Goal: Task Accomplishment & Management: Use online tool/utility

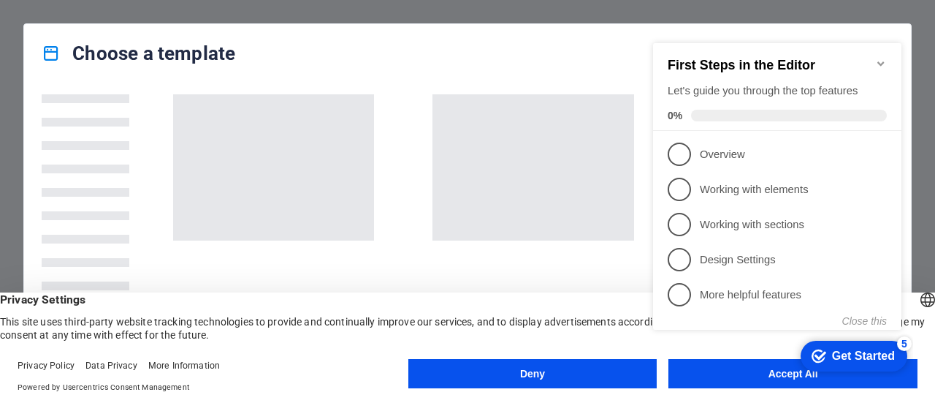
click div "checkmark Get Started 5 First Steps in the Editor Let's guide you through the t…"
click at [838, 360] on div "Get Started" at bounding box center [863, 355] width 63 height 13
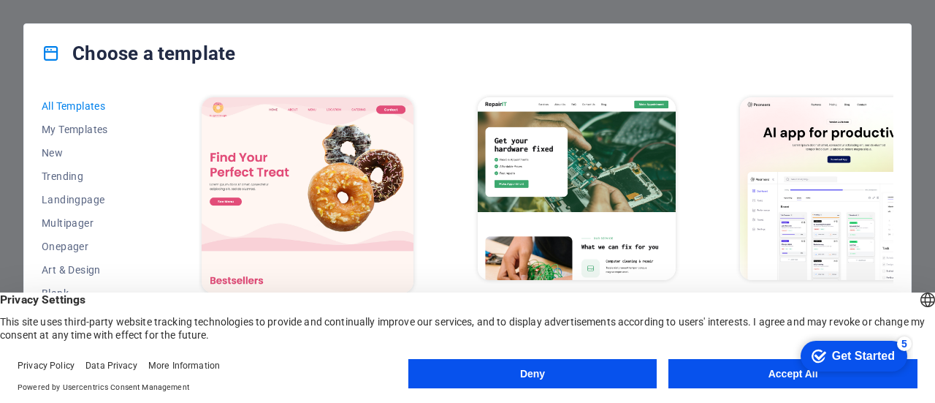
click div "checkmark Get Started 5 First Steps in the Editor Let's guide you through the t…"
click at [724, 375] on button "Accept All" at bounding box center [793, 373] width 249 height 29
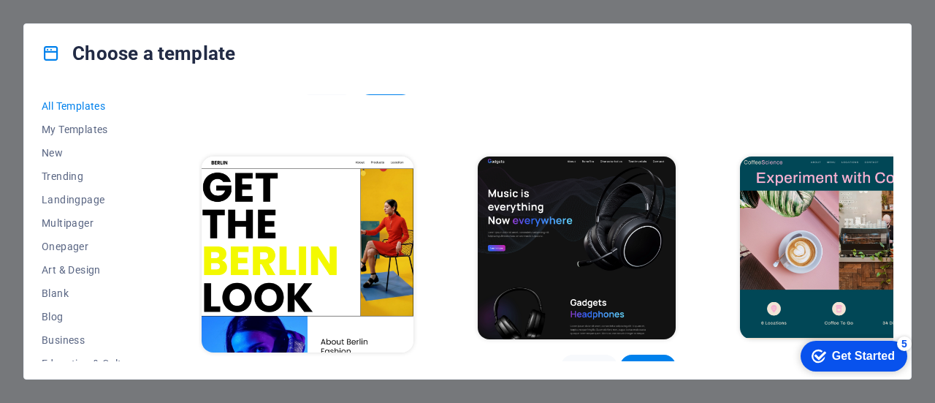
scroll to position [3308, 0]
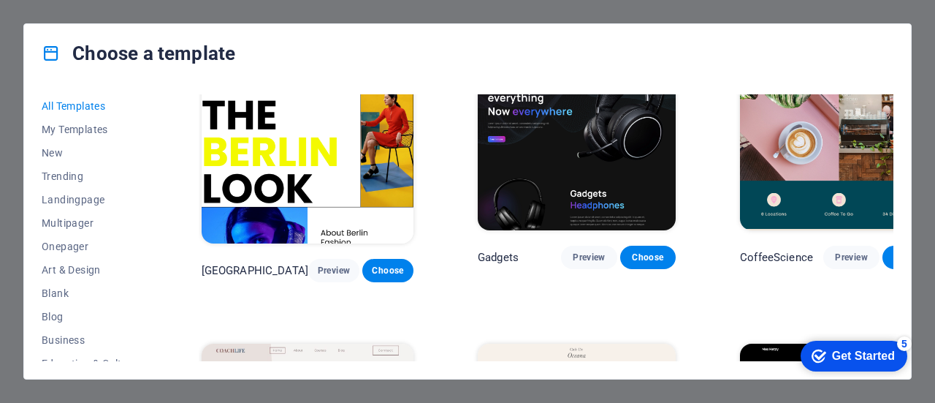
drag, startPoint x: 153, startPoint y: 186, endPoint x: 153, endPoint y: 216, distance: 29.2
click at [153, 228] on div "All Templates My Templates New Trending Landingpage Multipager Onepager Art & D…" at bounding box center [98, 227] width 113 height 267
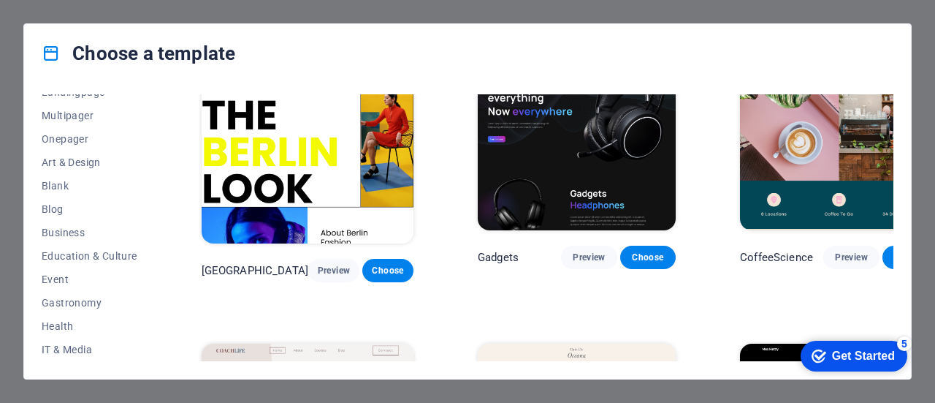
scroll to position [105, 0]
click at [72, 236] on span "Business" at bounding box center [90, 235] width 96 height 12
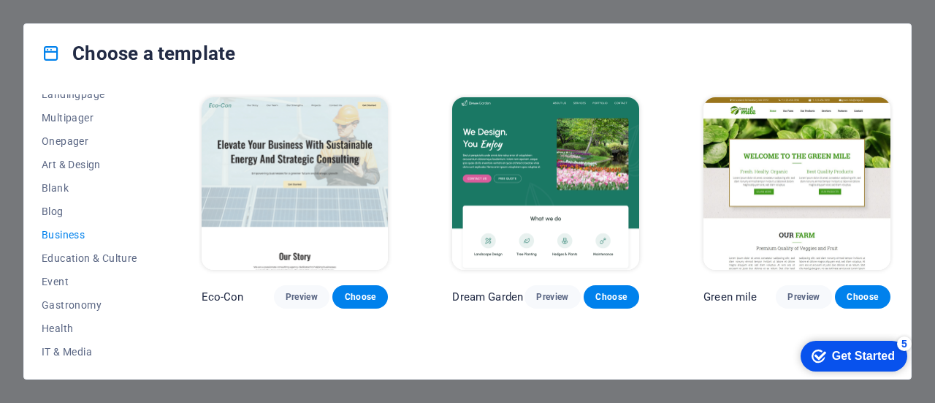
scroll to position [0, 0]
click at [71, 164] on span "Art & Design" at bounding box center [90, 165] width 96 height 12
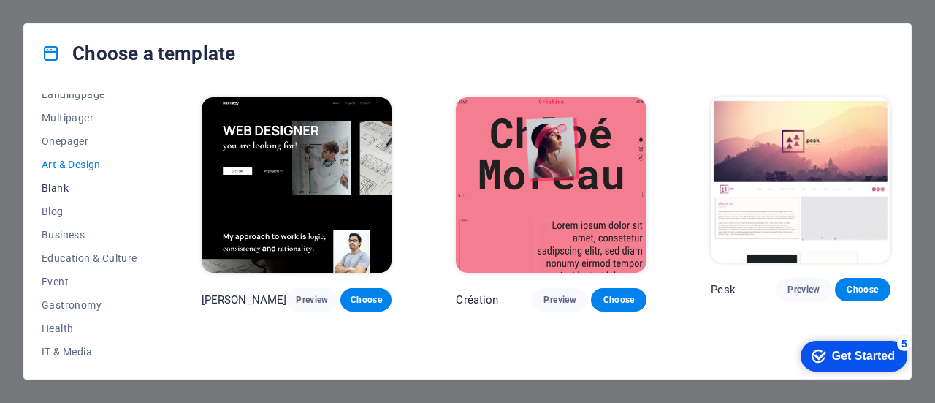
click at [63, 186] on span "Blank" at bounding box center [90, 188] width 96 height 12
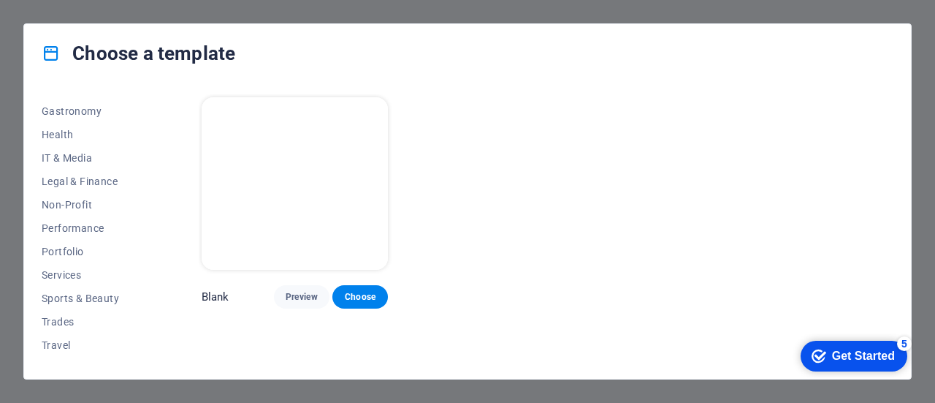
scroll to position [317, 0]
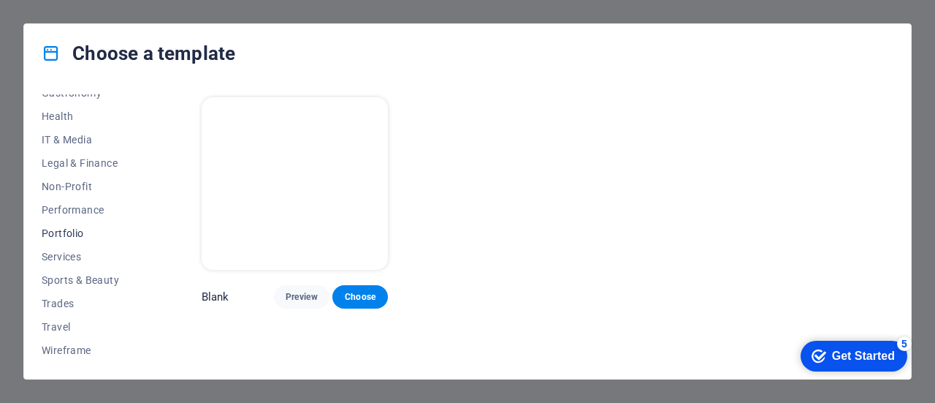
click at [72, 240] on button "Portfolio" at bounding box center [90, 232] width 96 height 23
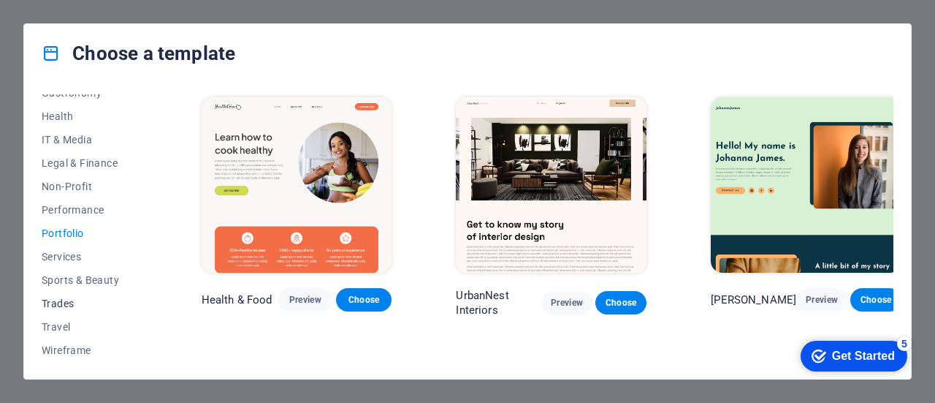
click at [72, 299] on span "Trades" at bounding box center [90, 303] width 96 height 12
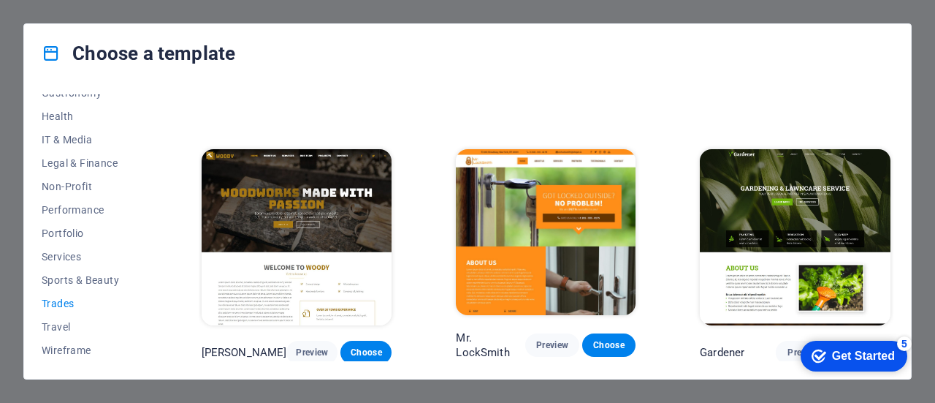
scroll to position [179, 0]
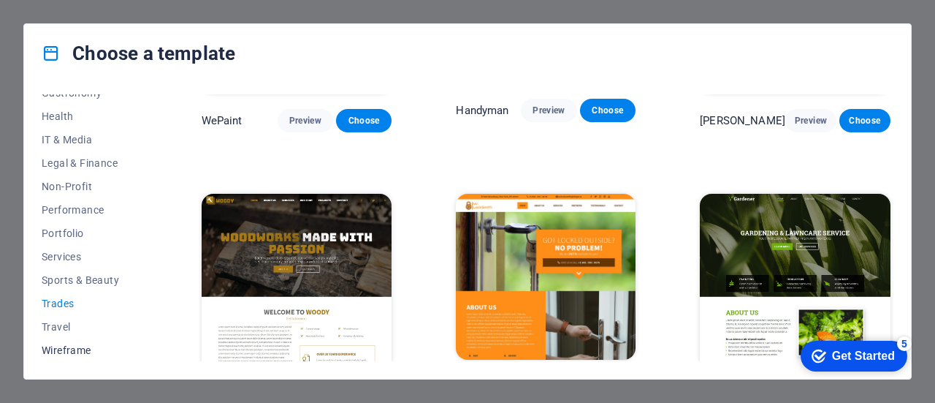
click at [85, 354] on span "Wireframe" at bounding box center [90, 350] width 96 height 12
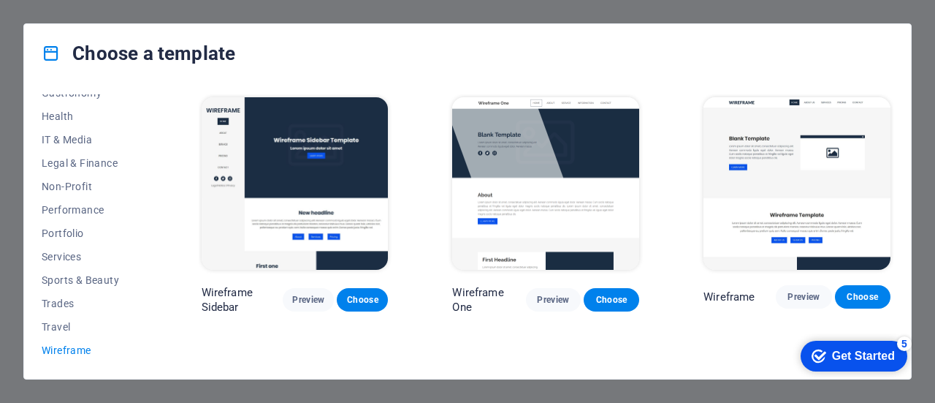
scroll to position [0, 0]
click at [77, 189] on span "Non-Profit" at bounding box center [90, 187] width 96 height 12
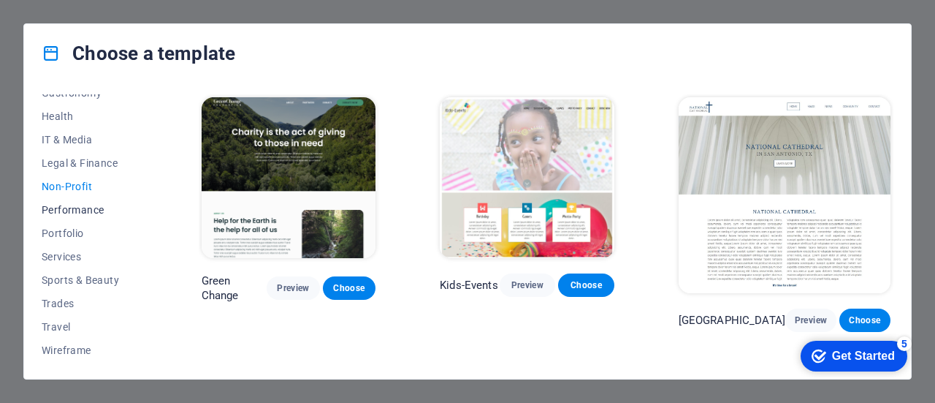
click at [83, 208] on span "Performance" at bounding box center [90, 210] width 96 height 12
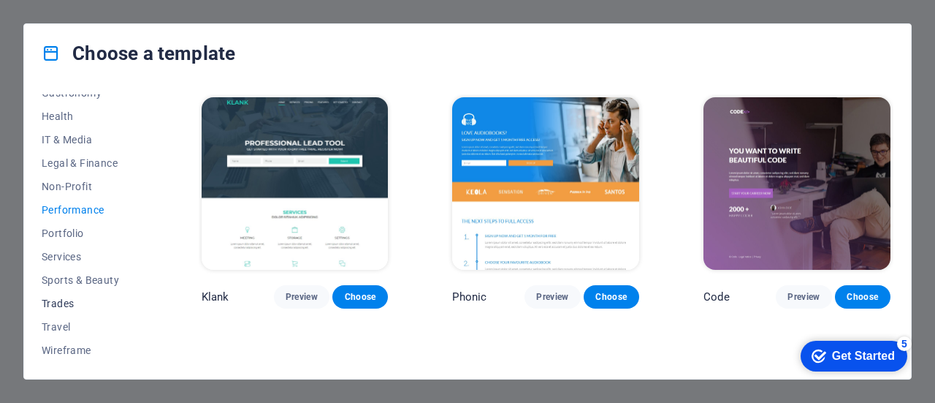
click at [75, 302] on span "Trades" at bounding box center [90, 303] width 96 height 12
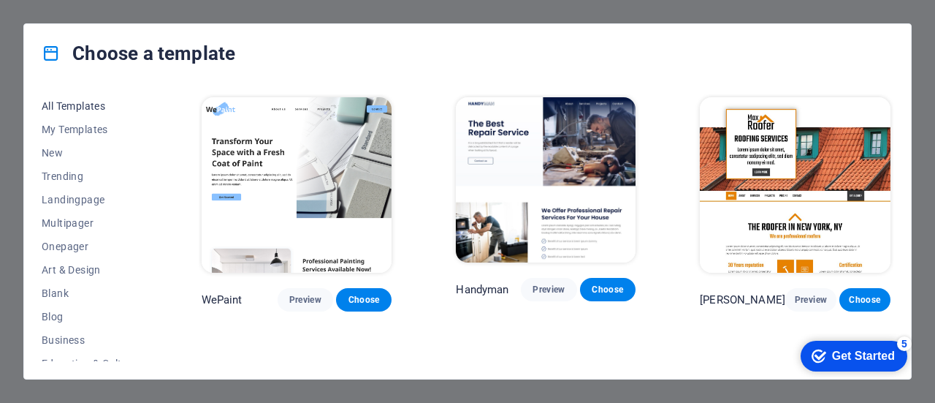
click at [76, 107] on span "All Templates" at bounding box center [90, 106] width 96 height 12
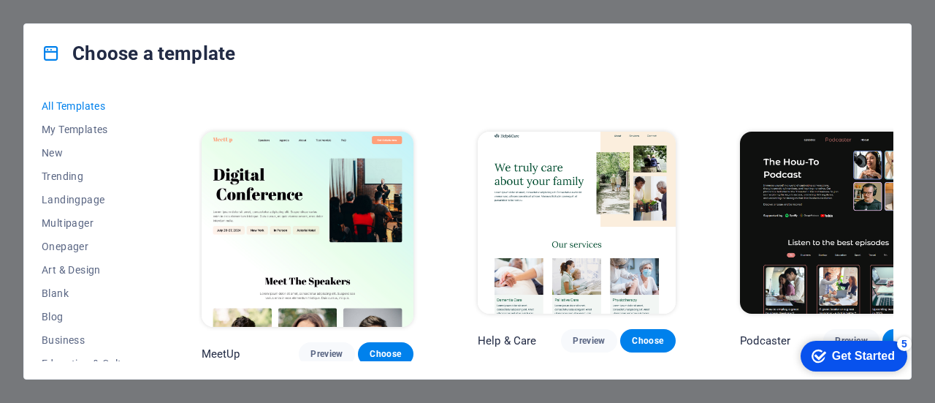
scroll to position [995, 0]
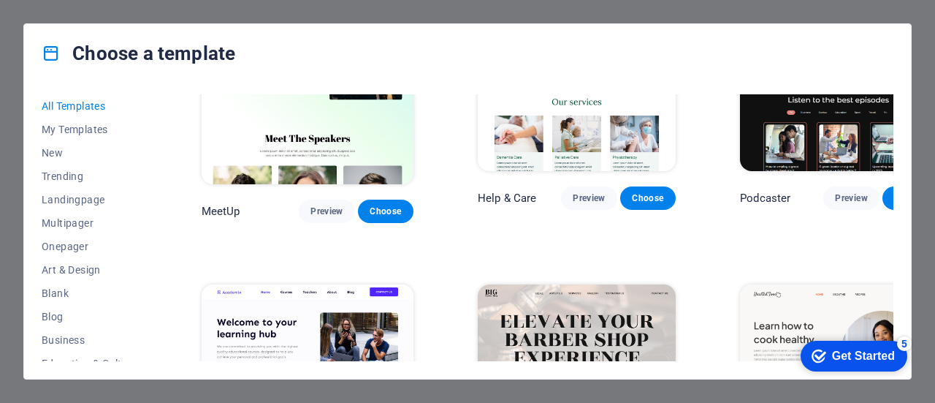
click div "checkmark Get Started 5 First Steps in the Editor Let's guide you through the t…"
click at [902, 307] on div "All Templates My Templates New Trending Landingpage Multipager Onepager Art & D…" at bounding box center [467, 231] width 887 height 296
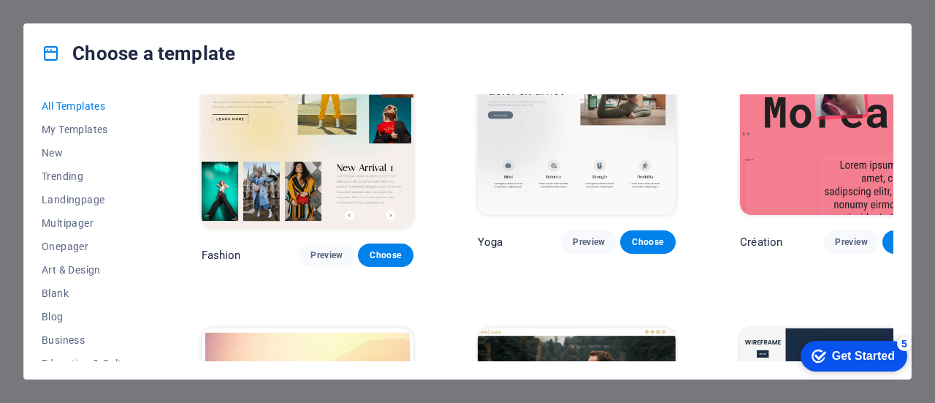
scroll to position [4740, 0]
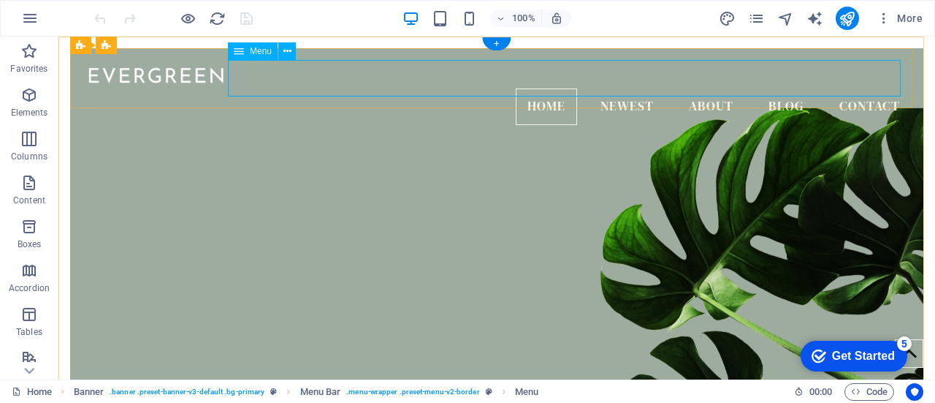
click at [704, 88] on nav "Home Newest About Blog Contact" at bounding box center [497, 106] width 830 height 37
click at [699, 88] on nav "Home Newest About Blog Contact" at bounding box center [497, 106] width 830 height 37
click at [34, 105] on span "Elements" at bounding box center [29, 103] width 58 height 35
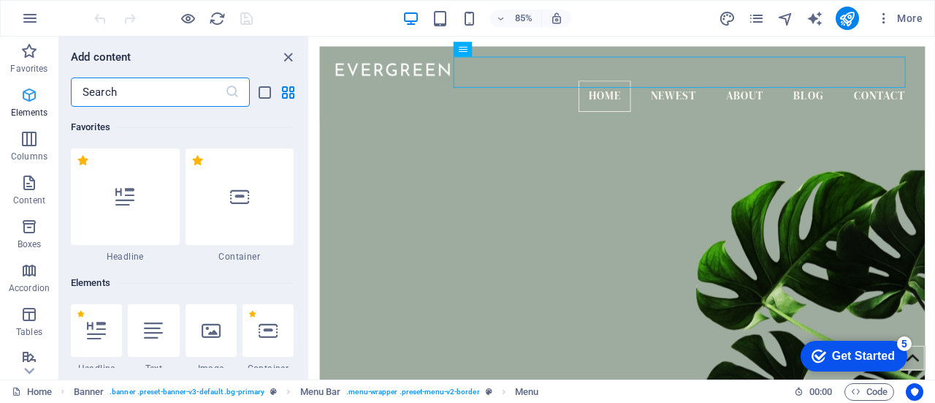
scroll to position [156, 0]
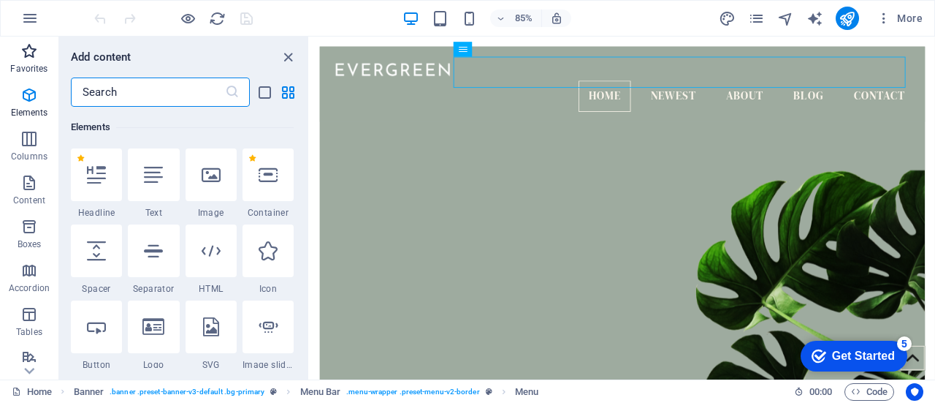
click at [34, 64] on p "Favorites" at bounding box center [28, 69] width 37 height 12
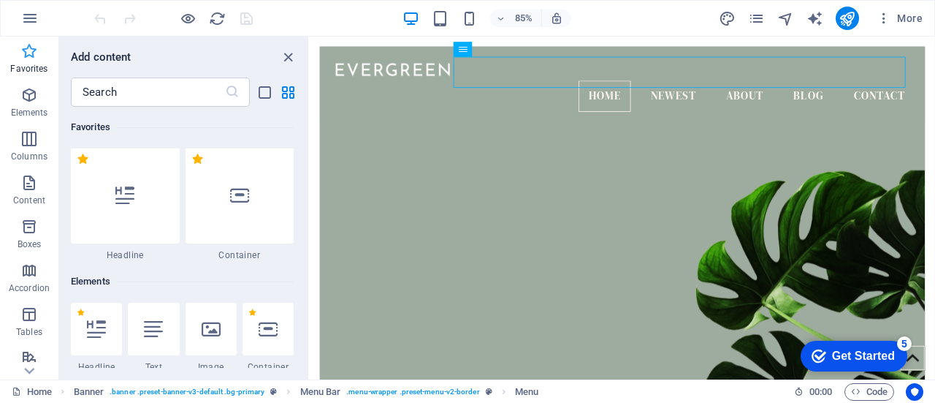
scroll to position [0, 0]
click at [22, 192] on span "Content" at bounding box center [29, 191] width 58 height 35
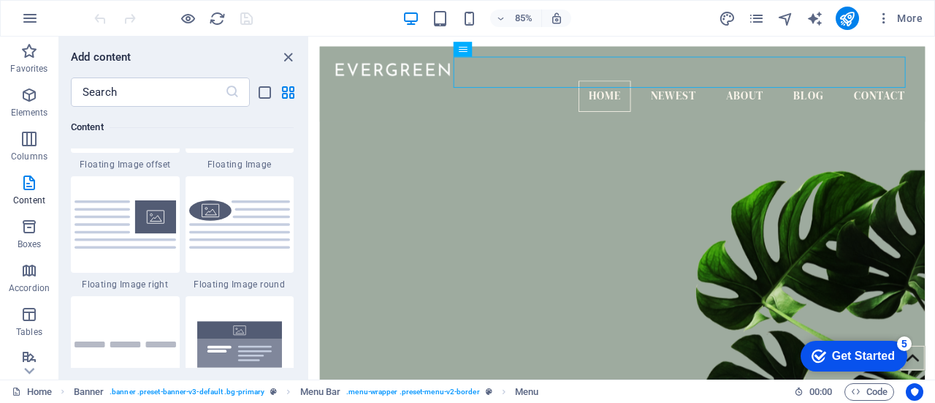
scroll to position [3303, 0]
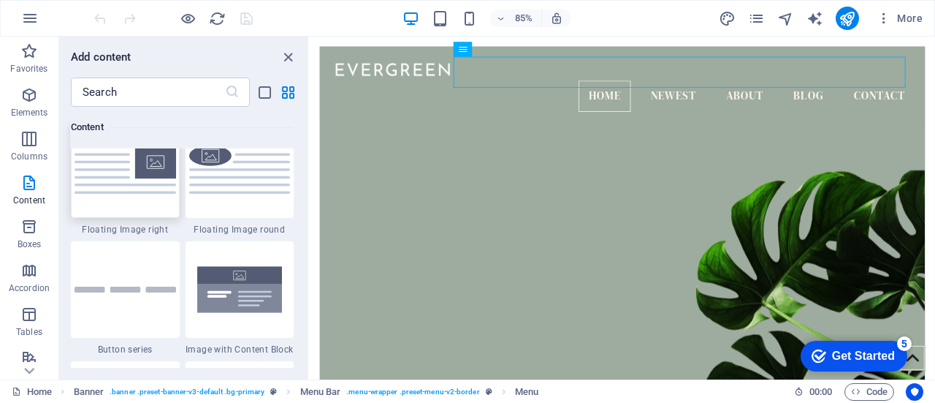
click at [130, 191] on img at bounding box center [126, 169] width 102 height 48
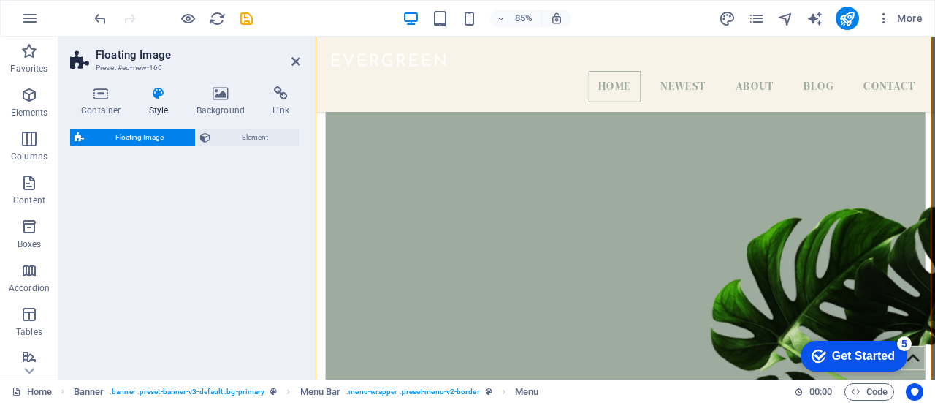
select select "%"
select select "rem"
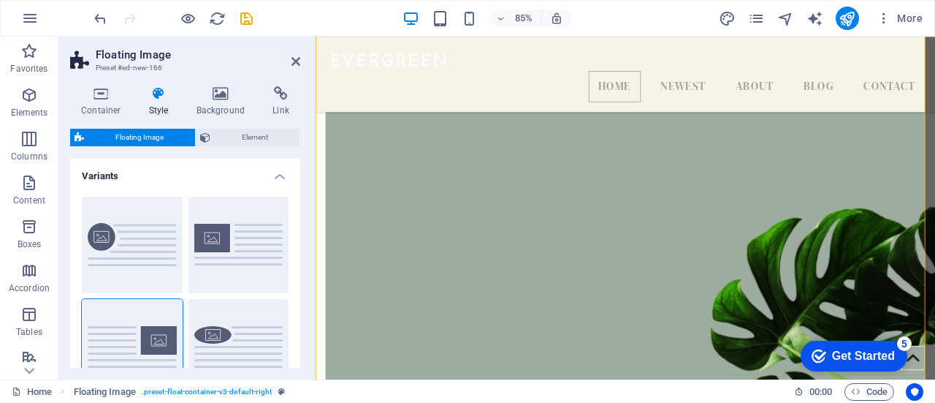
scroll to position [409, 0]
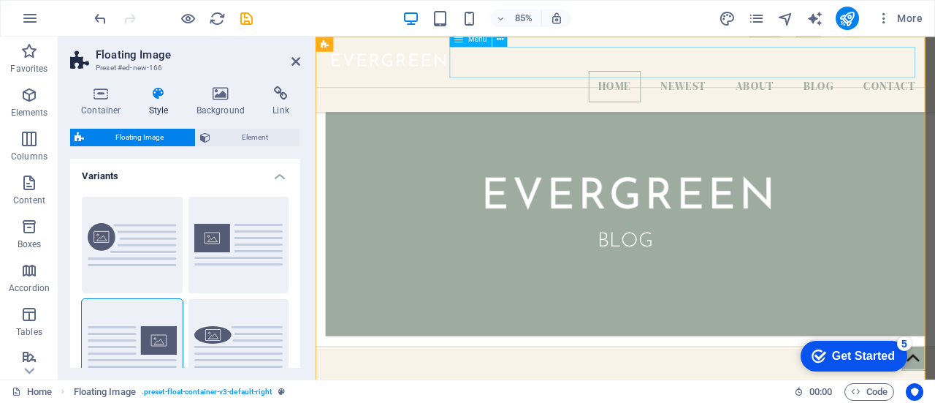
click at [732, 77] on nav "Home Newest About Blog Contact" at bounding box center [680, 95] width 706 height 37
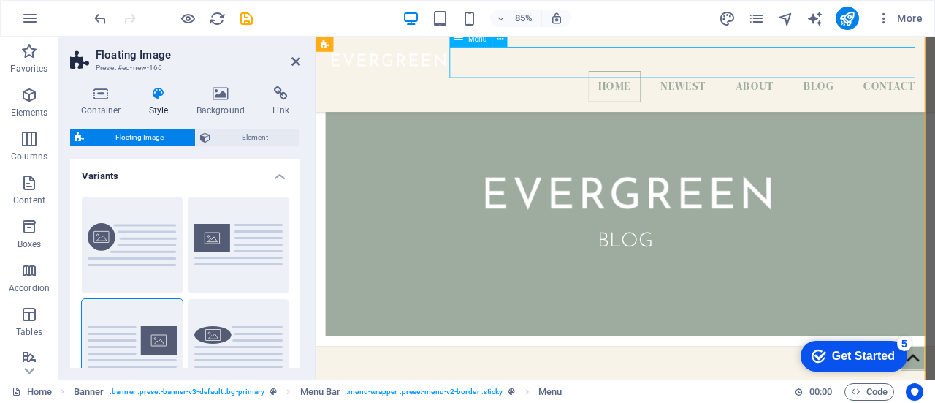
scroll to position [390, 0]
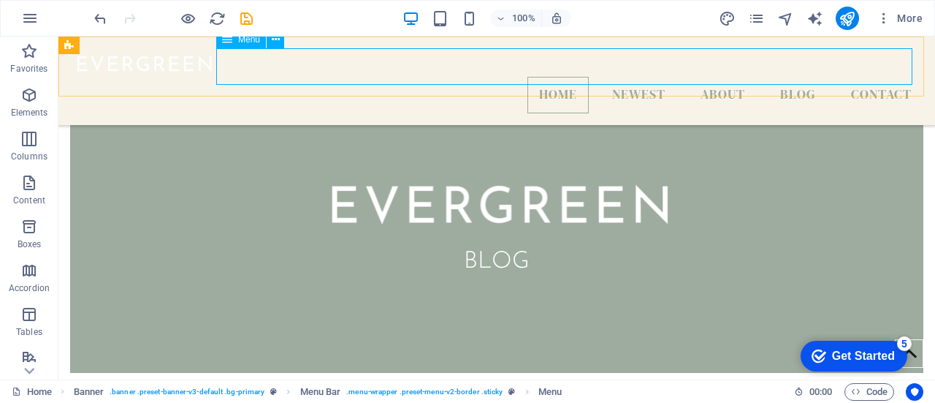
click at [239, 42] on span "Menu" at bounding box center [249, 39] width 22 height 9
click at [612, 77] on nav "Home Newest About Blog Contact" at bounding box center [497, 95] width 854 height 37
click at [650, 77] on nav "Home Newest About Blog Contact" at bounding box center [497, 95] width 854 height 37
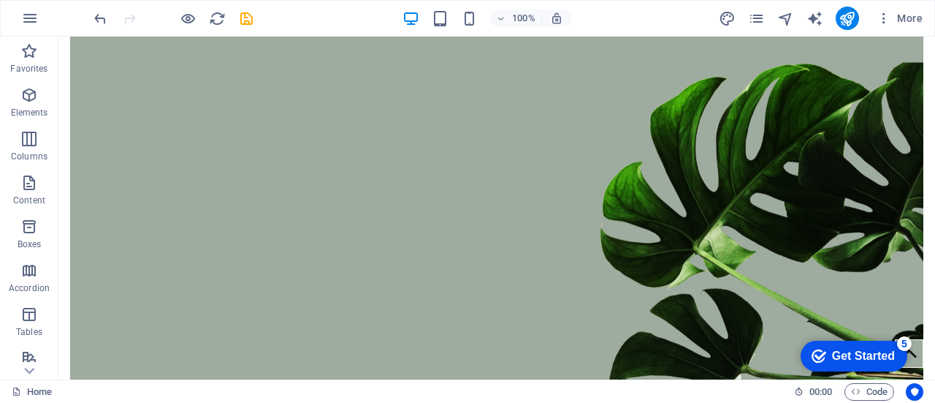
scroll to position [0, 0]
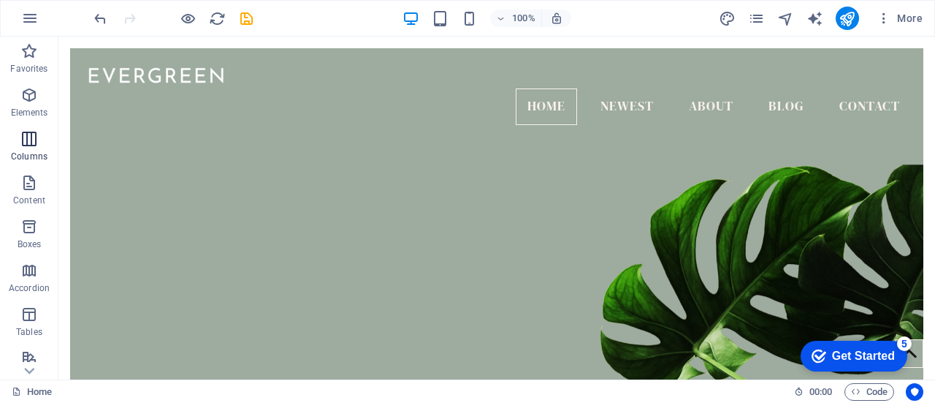
click at [37, 151] on p "Columns" at bounding box center [29, 157] width 37 height 12
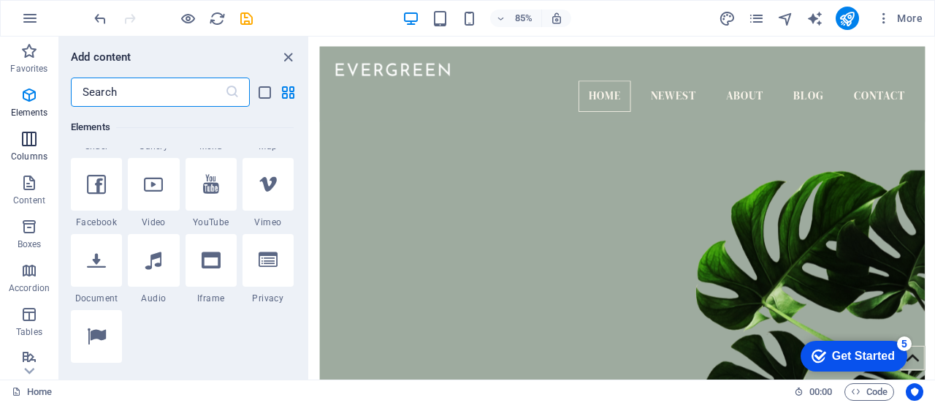
scroll to position [724, 0]
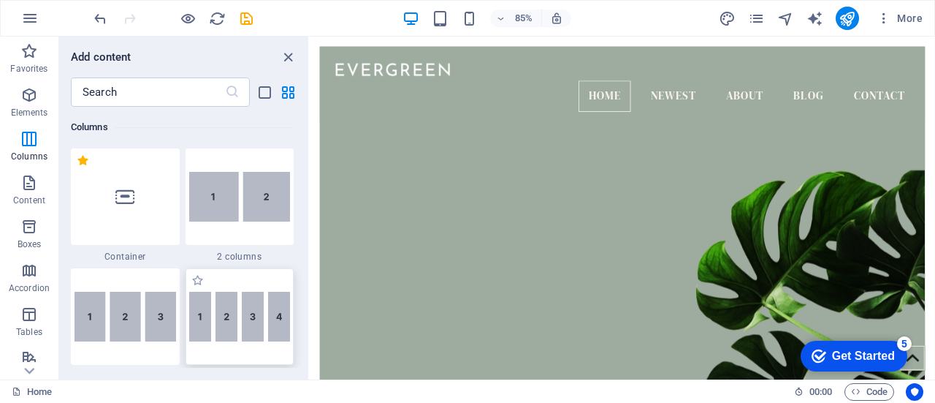
click at [205, 324] on img at bounding box center [240, 317] width 102 height 50
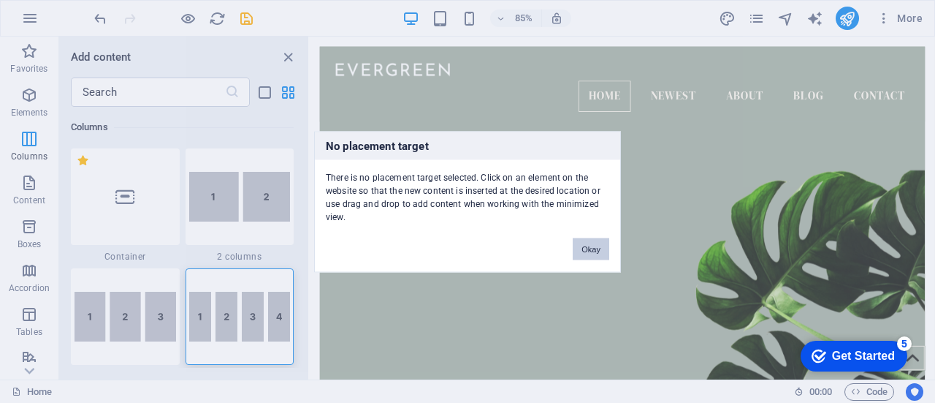
click at [592, 245] on button "Okay" at bounding box center [591, 249] width 37 height 22
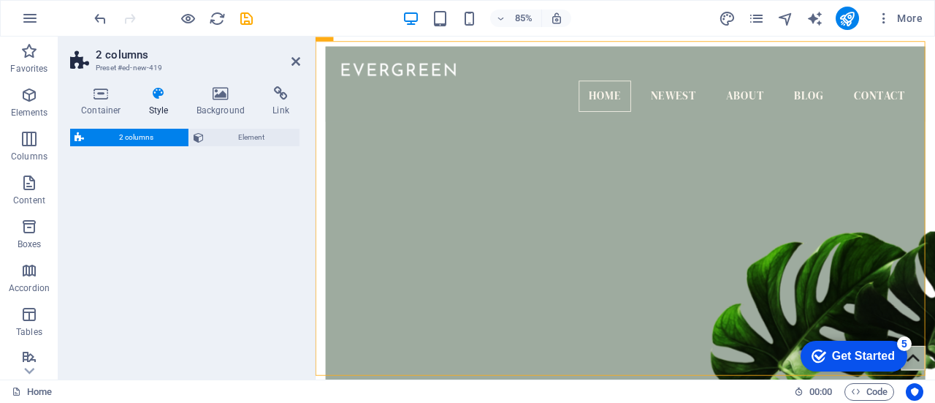
select select "rem"
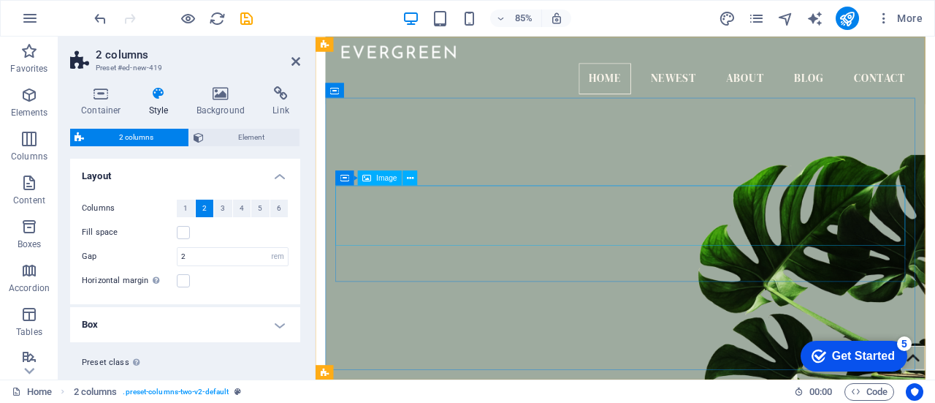
scroll to position [0, 0]
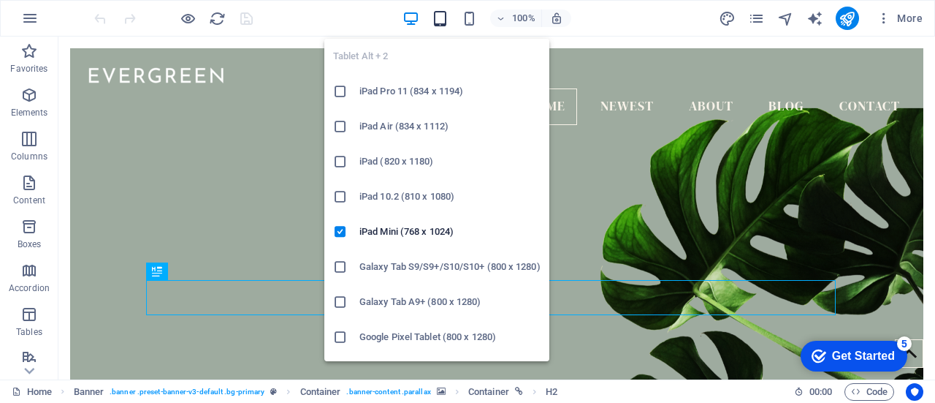
click at [436, 18] on icon "button" at bounding box center [440, 18] width 17 height 17
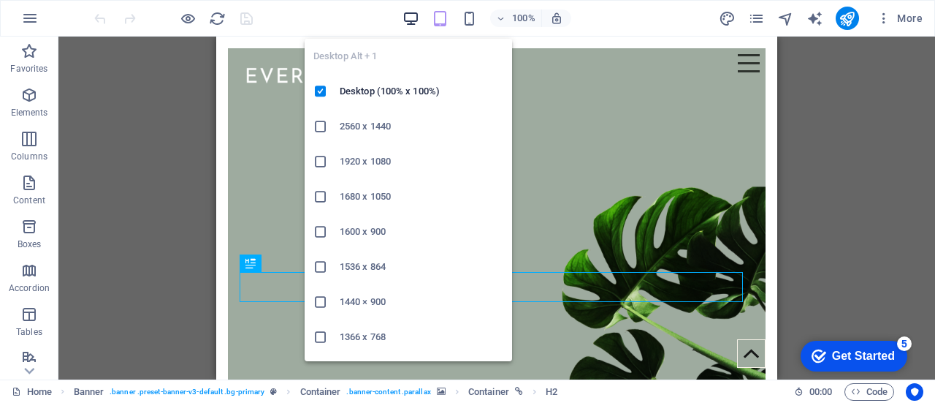
click at [419, 23] on icon "button" at bounding box center [411, 18] width 17 height 17
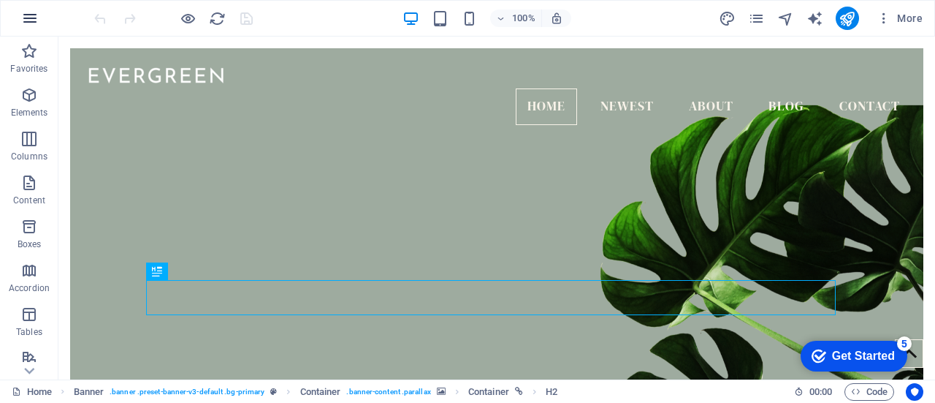
click at [30, 20] on icon "button" at bounding box center [30, 19] width 18 height 18
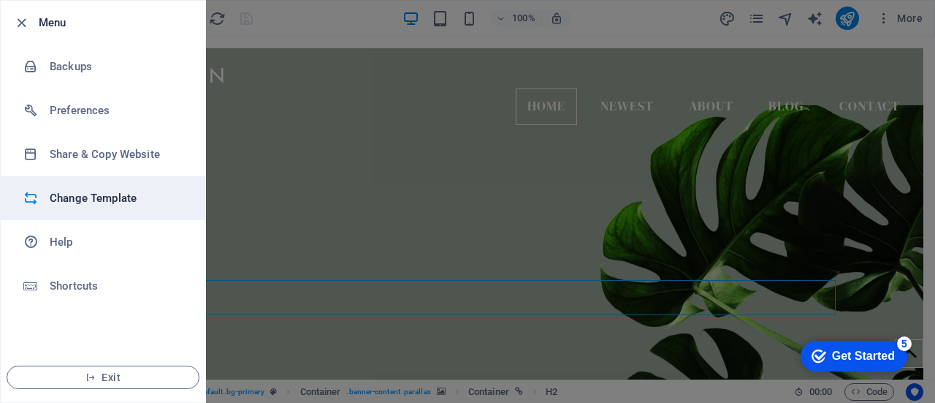
click at [123, 195] on h6 "Change Template" at bounding box center [117, 198] width 135 height 18
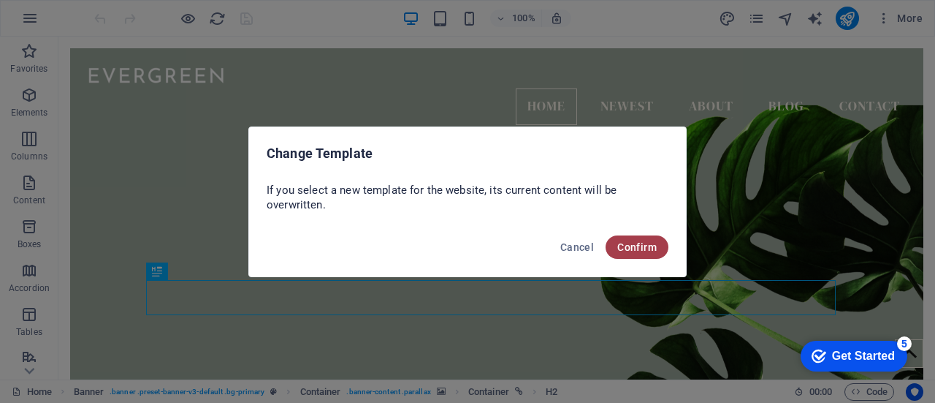
click at [637, 254] on button "Confirm" at bounding box center [637, 246] width 63 height 23
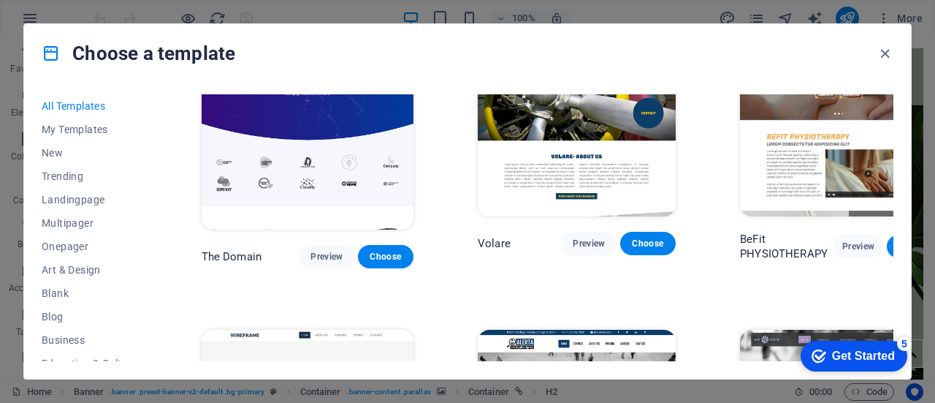
scroll to position [7278, 0]
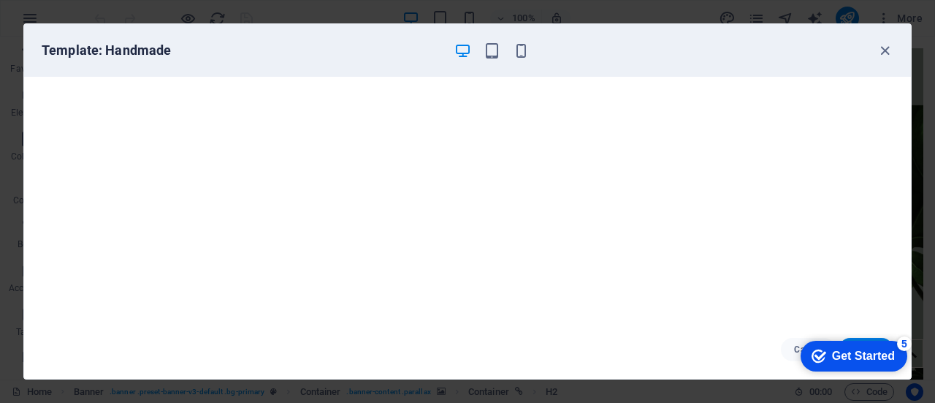
click at [864, 360] on div "Get Started" at bounding box center [863, 355] width 63 height 13
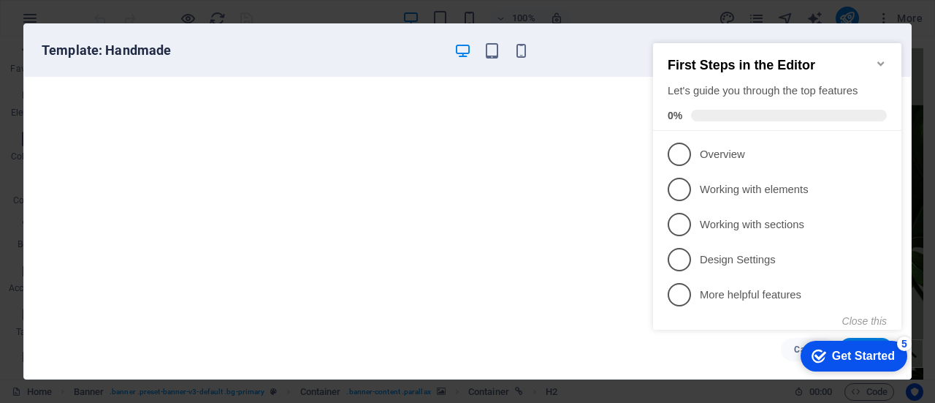
click at [577, 59] on div "Template: Handmade" at bounding box center [467, 50] width 887 height 53
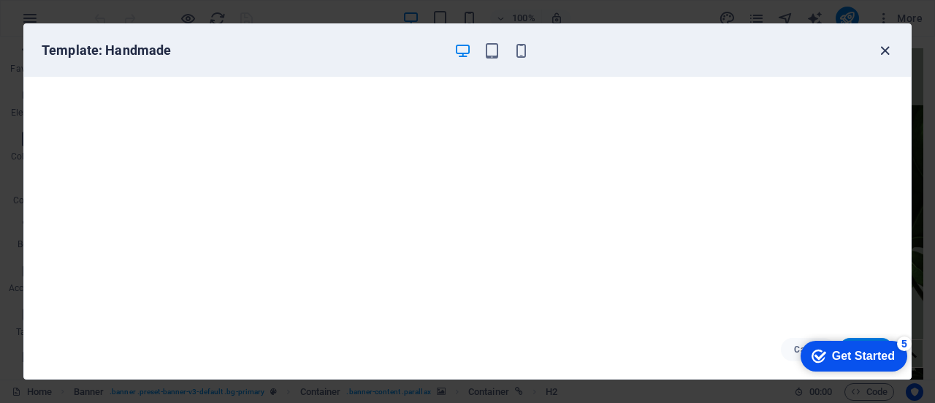
click at [889, 50] on icon "button" at bounding box center [885, 50] width 17 height 17
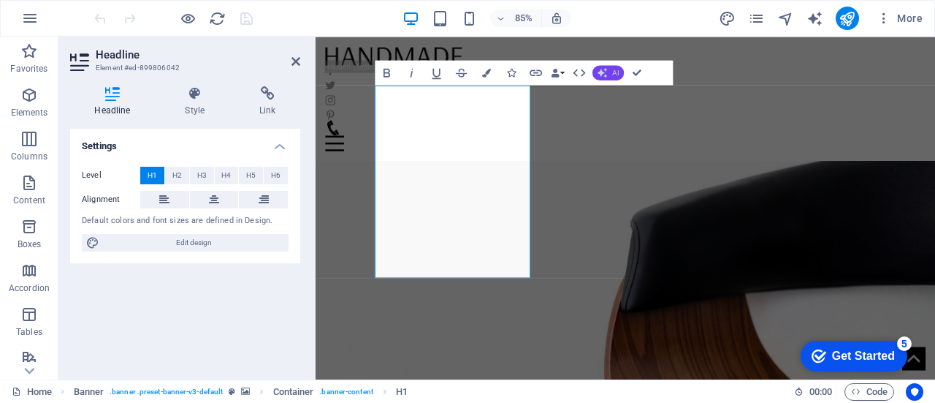
click at [613, 74] on span "AI" at bounding box center [615, 72] width 7 height 7
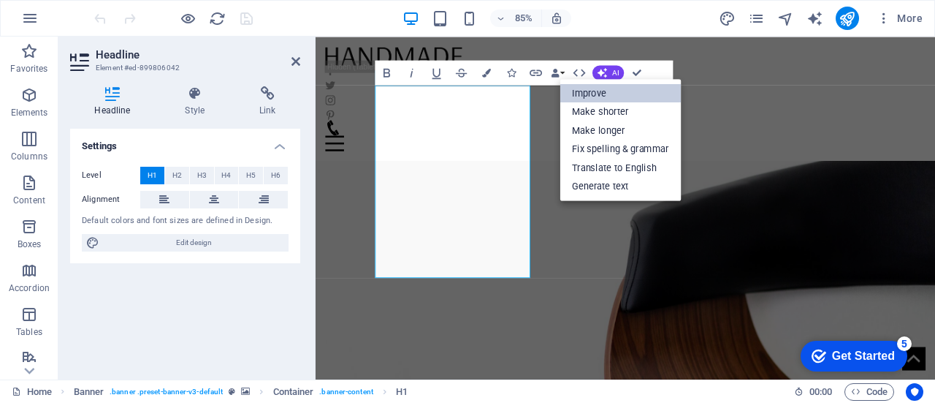
click at [600, 91] on link "Improve" at bounding box center [620, 92] width 121 height 18
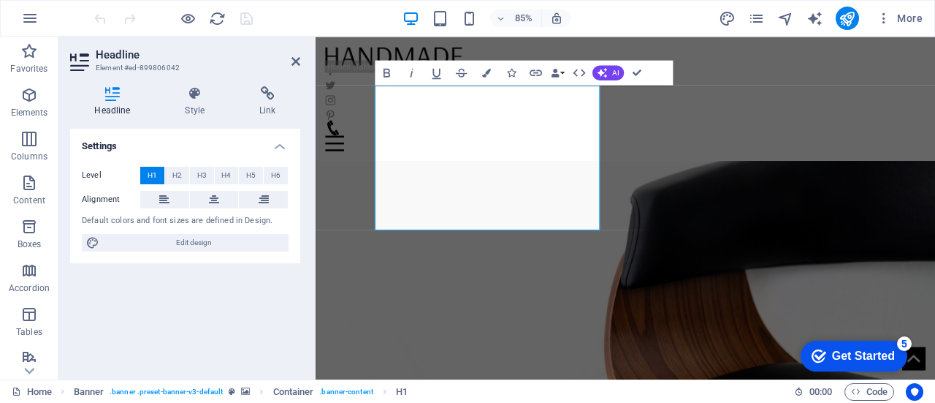
click at [691, 137] on figure at bounding box center [680, 290] width 729 height 417
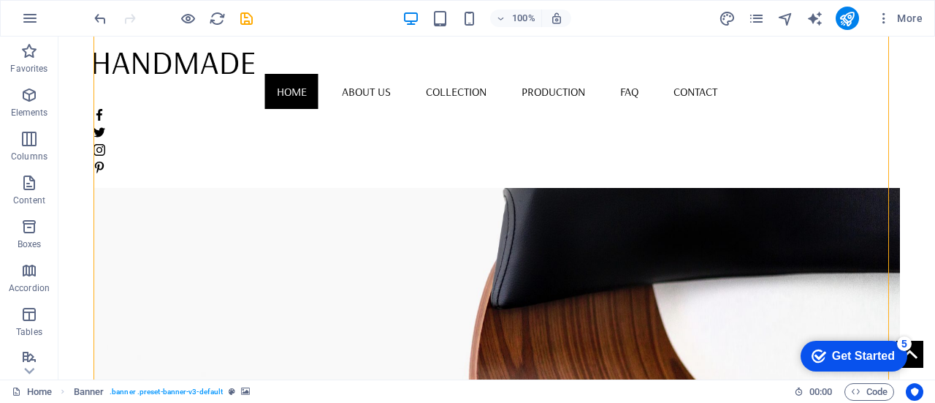
scroll to position [55, 0]
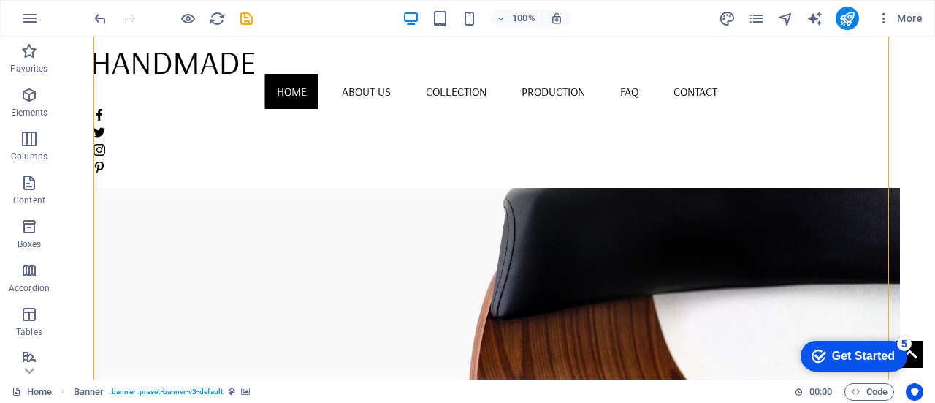
click at [586, 218] on figure at bounding box center [497, 272] width 807 height 452
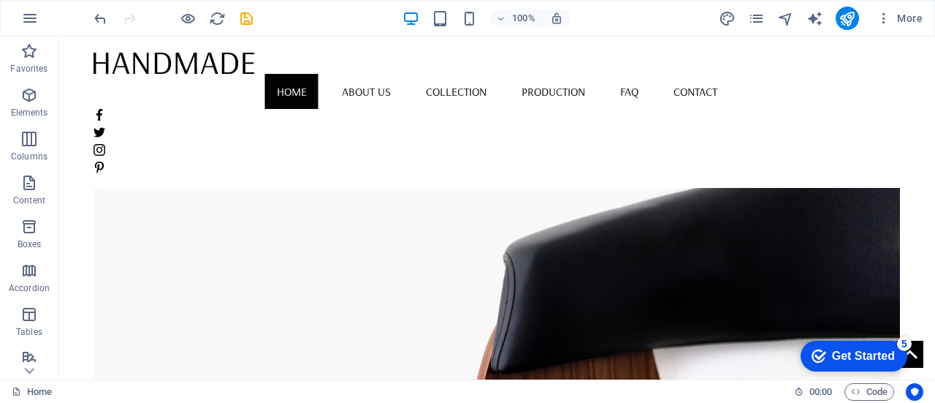
scroll to position [0, 0]
click at [33, 103] on icon "button" at bounding box center [29, 95] width 18 height 18
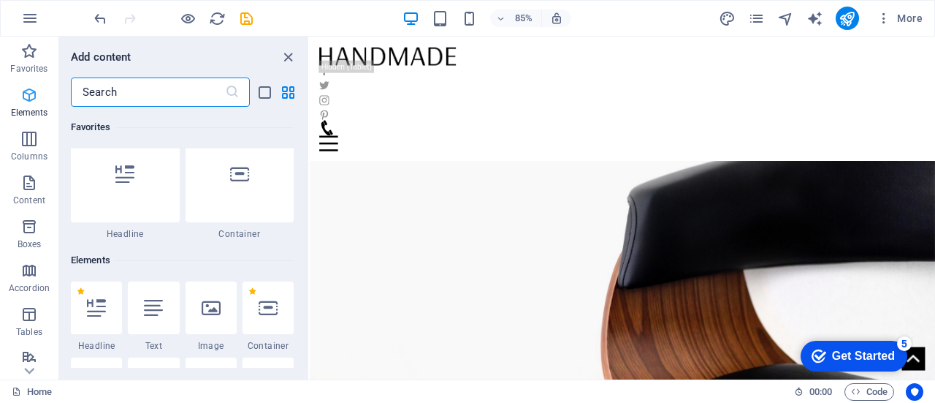
scroll to position [156, 0]
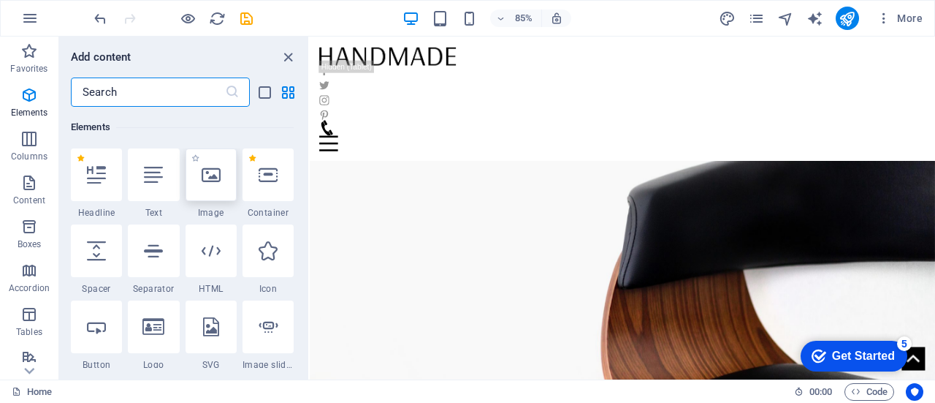
click at [214, 185] on div at bounding box center [211, 174] width 51 height 53
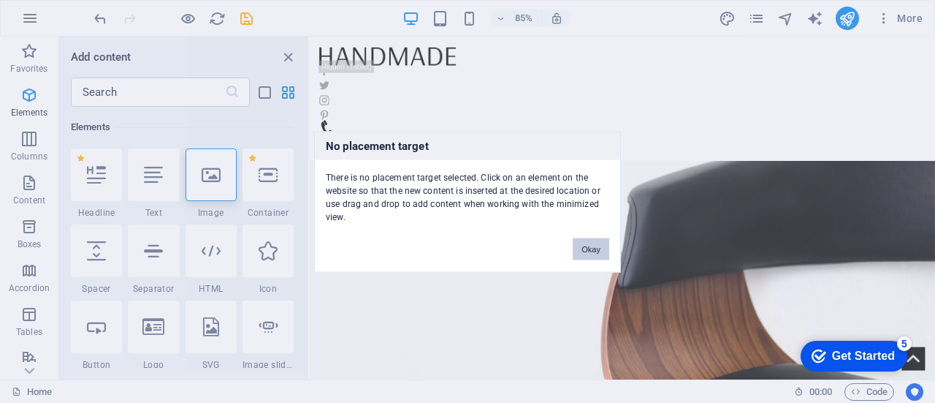
click at [585, 252] on button "Okay" at bounding box center [591, 249] width 37 height 22
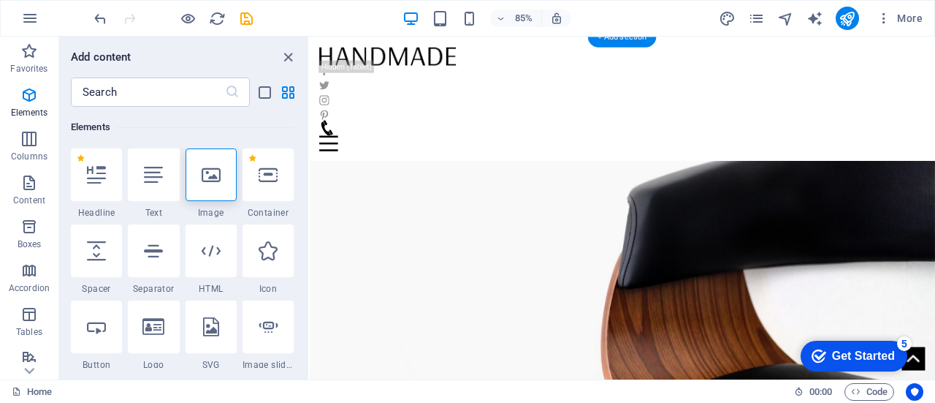
click at [700, 268] on figure at bounding box center [678, 290] width 736 height 417
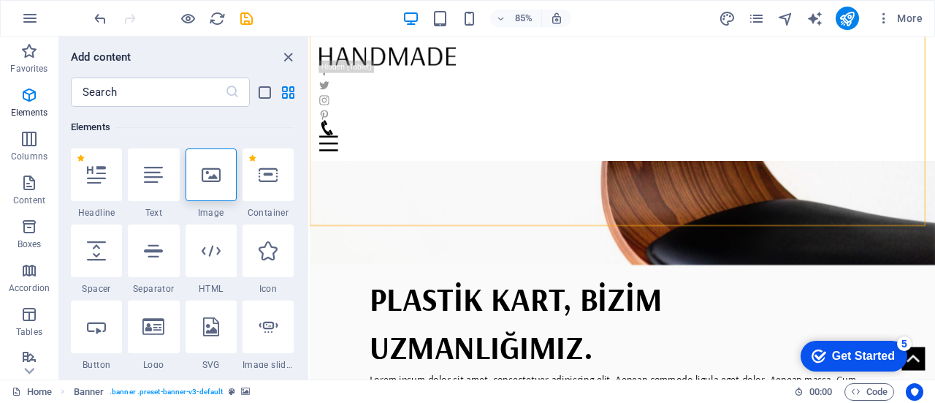
scroll to position [213, 0]
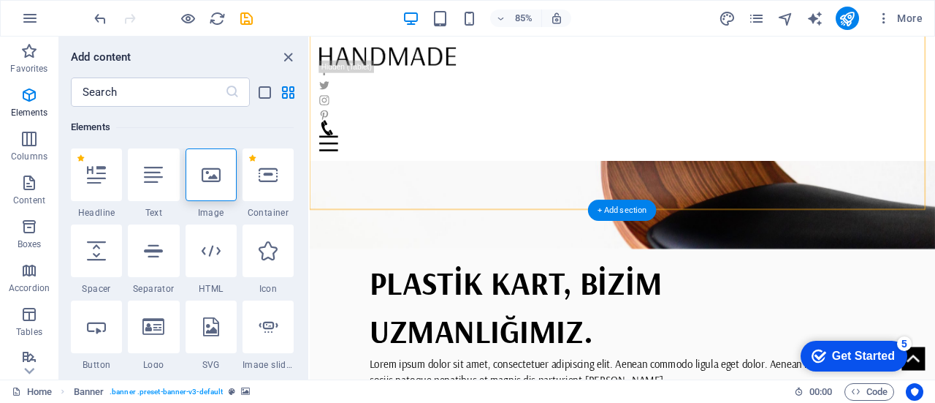
click at [921, 232] on figure at bounding box center [678, 77] width 736 height 417
click at [856, 222] on figure at bounding box center [678, 77] width 736 height 417
drag, startPoint x: 853, startPoint y: 169, endPoint x: 1045, endPoint y: 203, distance: 195.2
click at [855, 169] on figure at bounding box center [678, 77] width 736 height 417
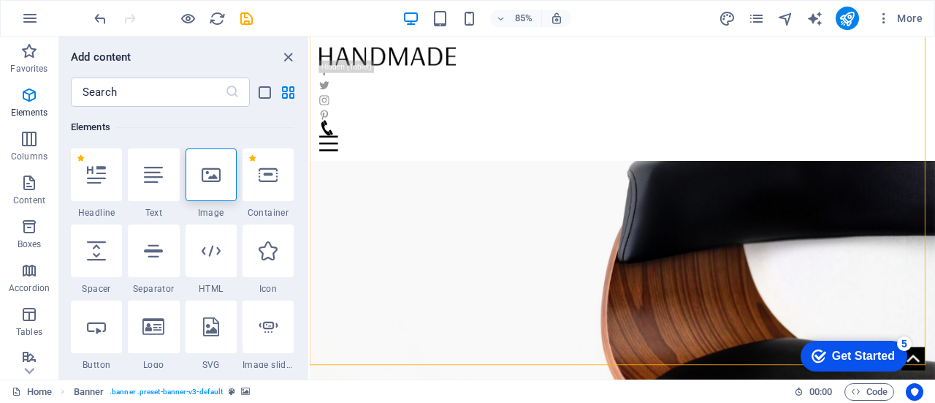
scroll to position [48, 0]
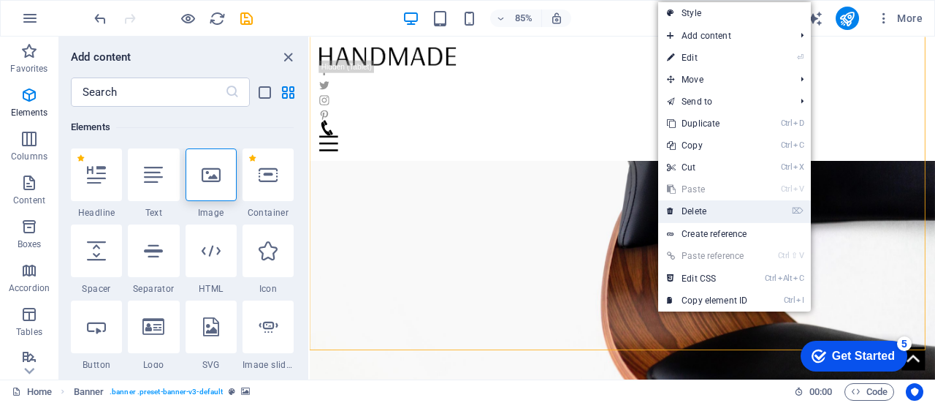
click at [713, 210] on link "⌦ Delete" at bounding box center [707, 211] width 98 height 22
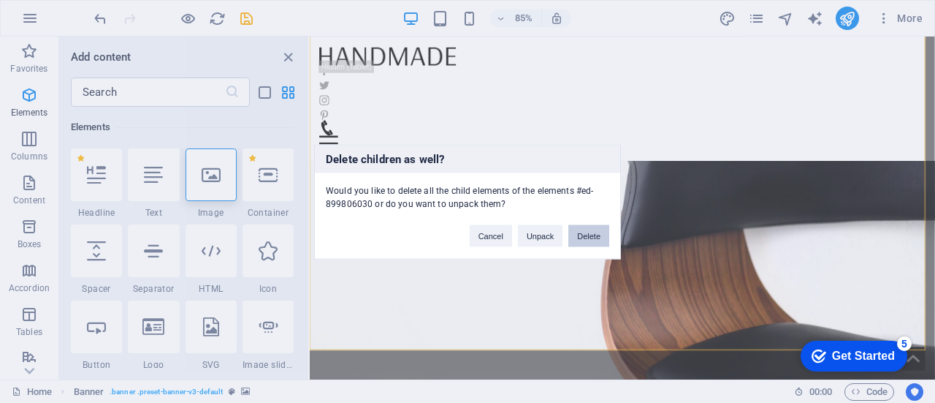
click at [596, 240] on button "Delete" at bounding box center [589, 235] width 41 height 22
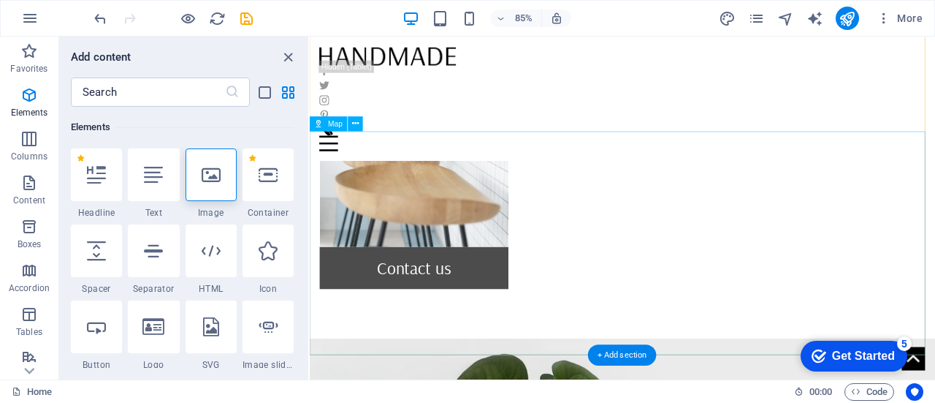
scroll to position [0, 0]
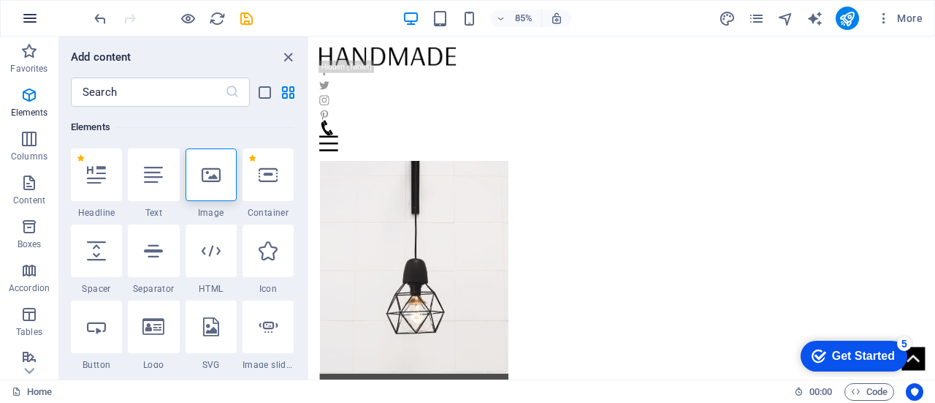
click at [38, 22] on button "button" at bounding box center [29, 18] width 35 height 35
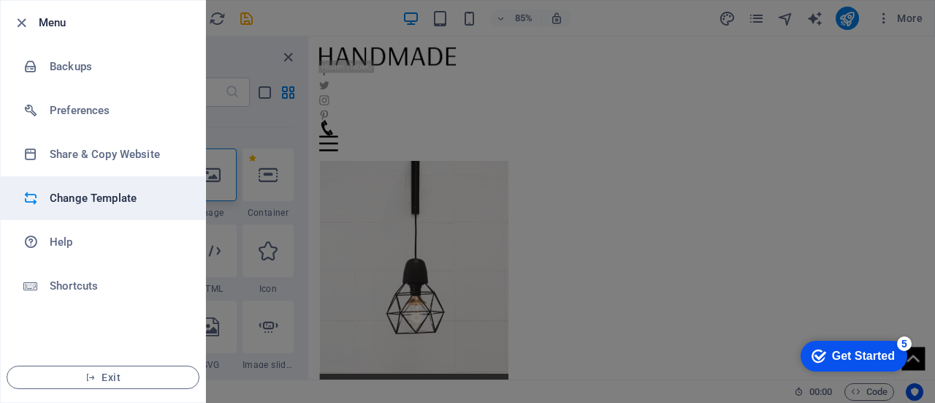
click at [95, 204] on h6 "Change Template" at bounding box center [117, 198] width 135 height 18
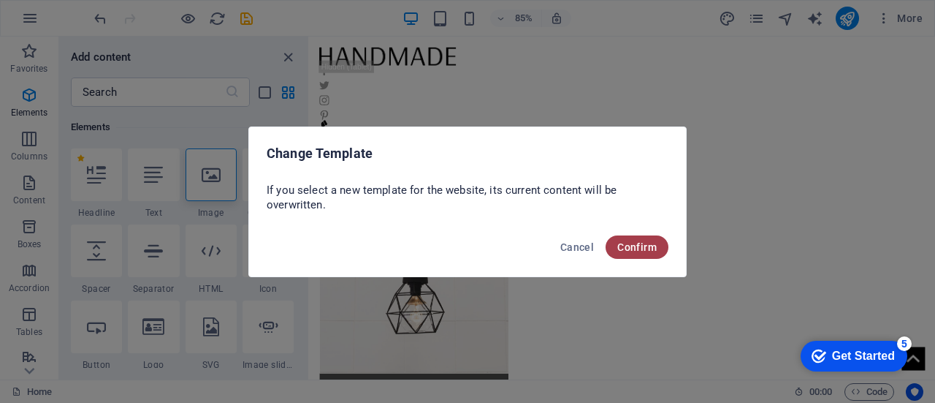
click at [645, 255] on button "Confirm" at bounding box center [637, 246] width 63 height 23
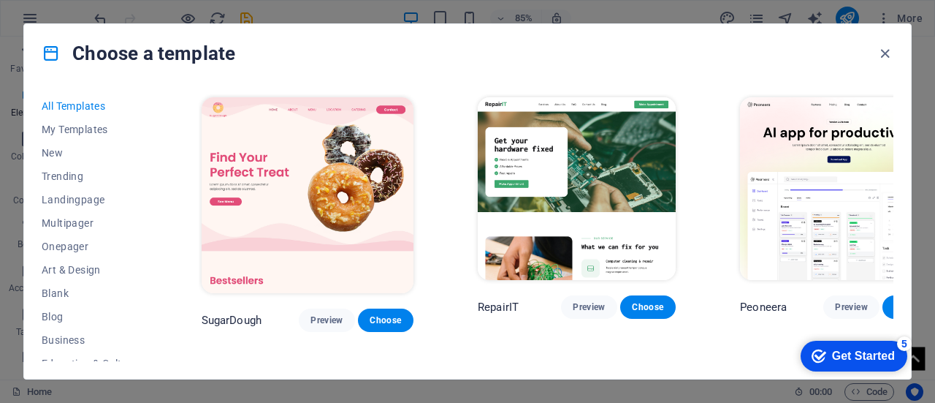
drag, startPoint x: 889, startPoint y: 105, endPoint x: 890, endPoint y: 170, distance: 65.0
click at [890, 170] on div "Peoneera Preview Choose" at bounding box center [839, 213] width 204 height 238
click at [889, 159] on div "Peoneera Preview Choose" at bounding box center [839, 213] width 204 height 238
click at [892, 99] on div "All Templates My Templates New Trending Landingpage Multipager Onepager Art & D…" at bounding box center [467, 231] width 887 height 296
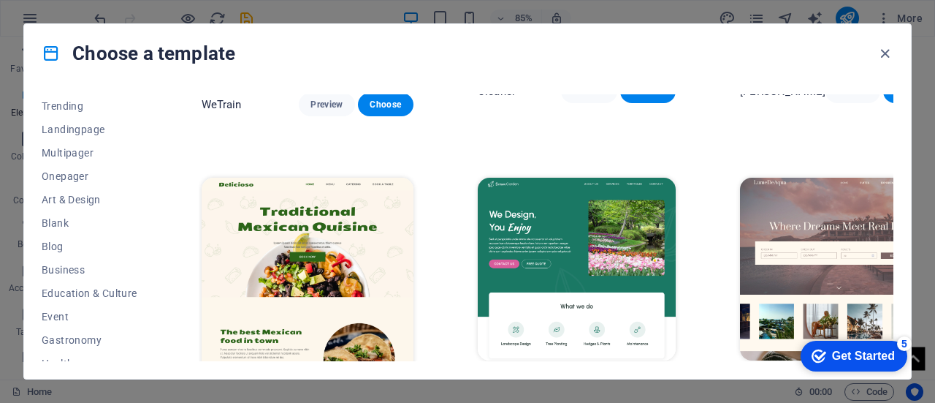
scroll to position [75, 0]
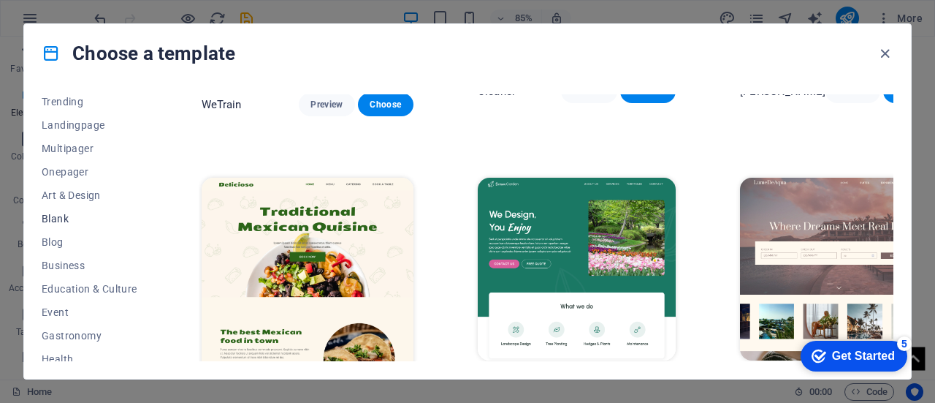
click at [67, 213] on span "Blank" at bounding box center [90, 219] width 96 height 12
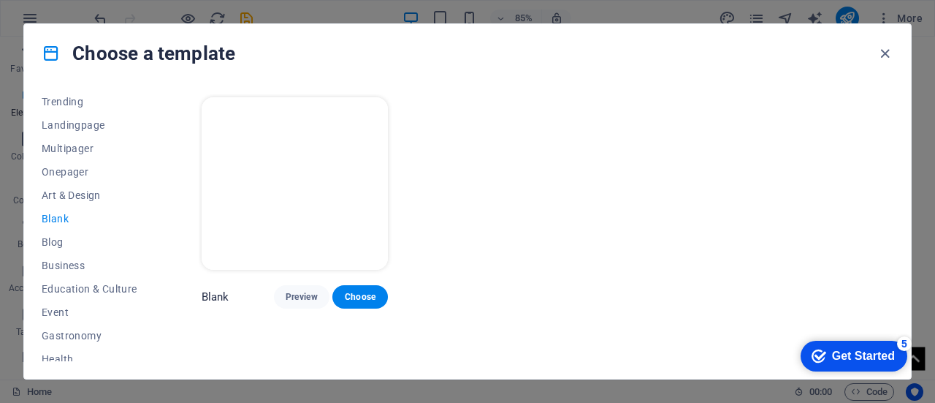
click at [209, 298] on p "Blank" at bounding box center [216, 296] width 28 height 15
click at [317, 287] on button "Preview" at bounding box center [302, 296] width 56 height 23
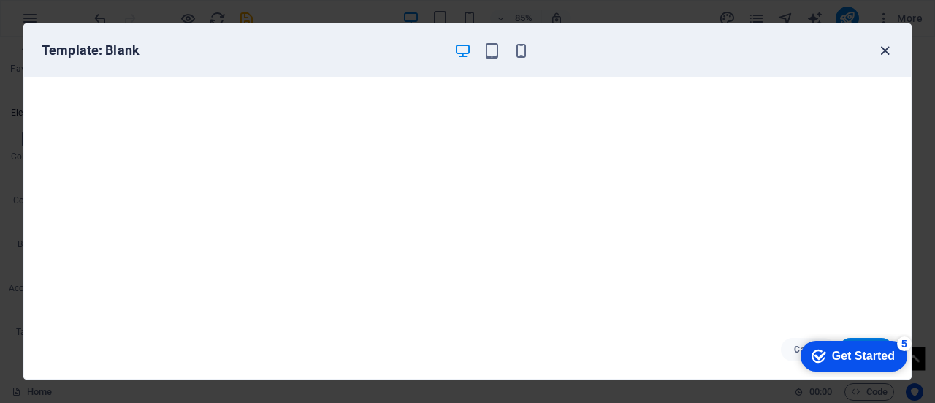
click at [883, 52] on icon "button" at bounding box center [885, 50] width 17 height 17
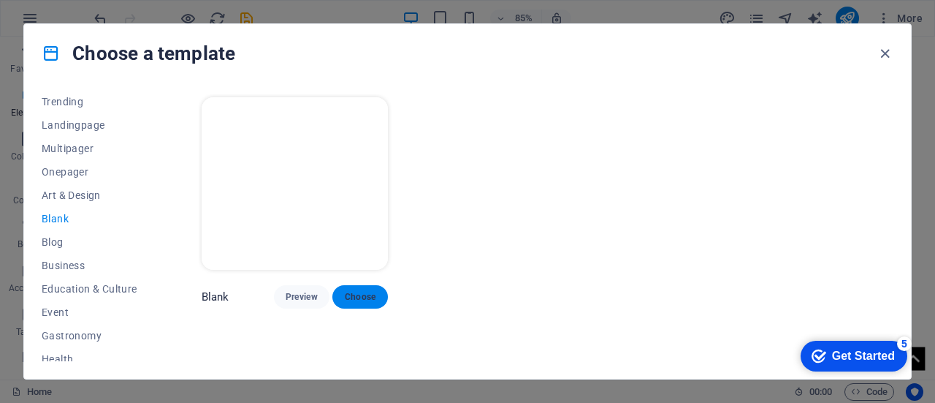
click at [363, 295] on span "Choose" at bounding box center [360, 297] width 32 height 12
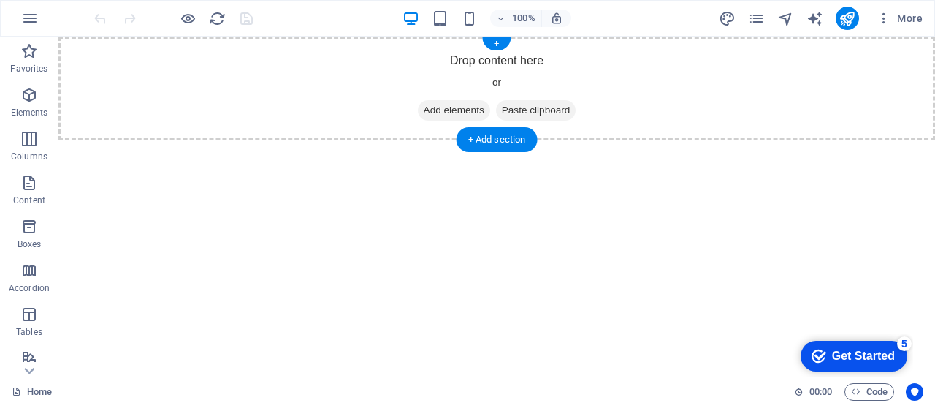
click at [460, 110] on span "Add elements" at bounding box center [454, 110] width 72 height 20
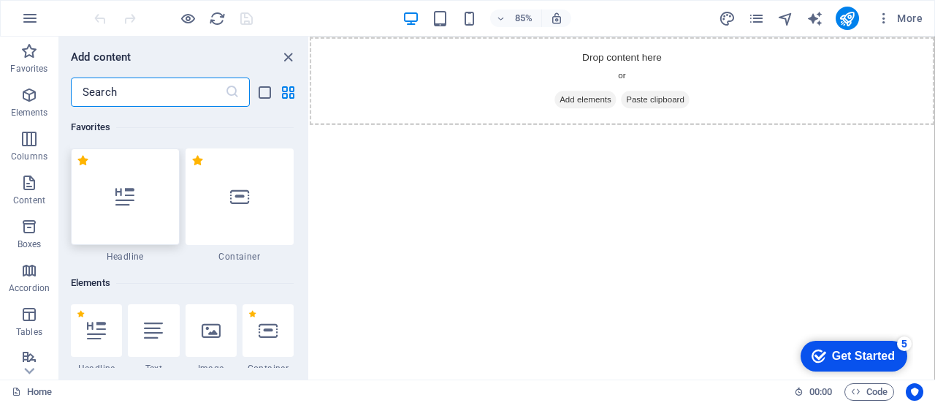
click at [121, 208] on div at bounding box center [125, 196] width 109 height 96
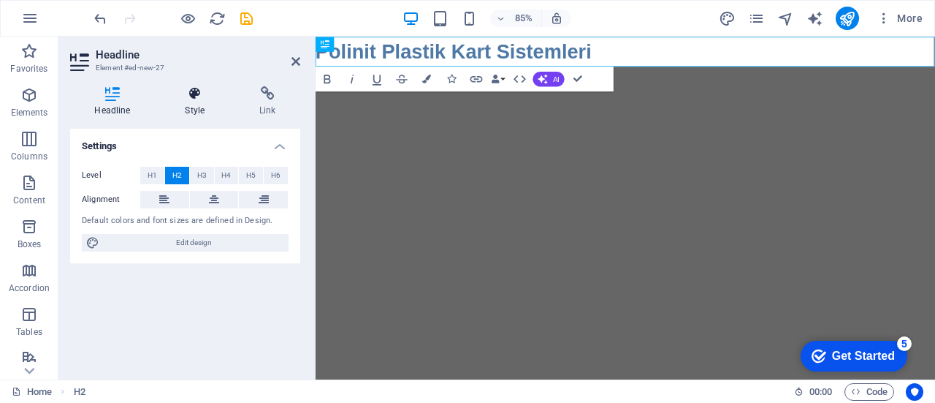
click at [206, 108] on h4 "Style" at bounding box center [198, 101] width 75 height 31
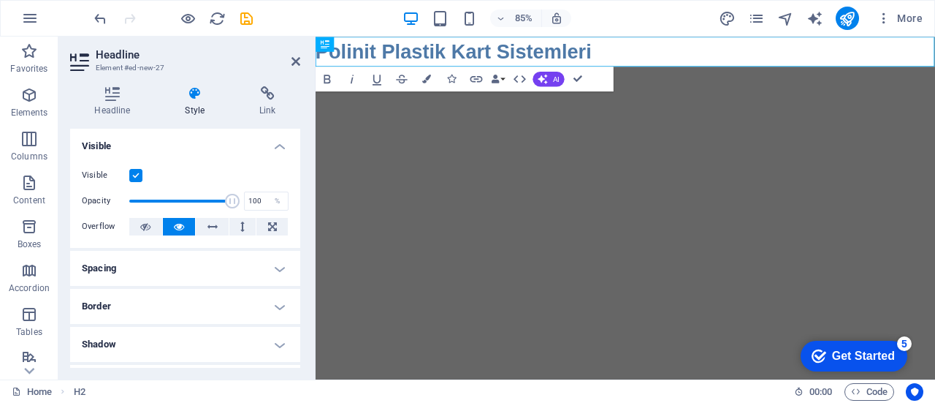
click at [199, 270] on h4 "Spacing" at bounding box center [185, 268] width 230 height 35
click at [183, 357] on h4 "Border" at bounding box center [185, 364] width 230 height 35
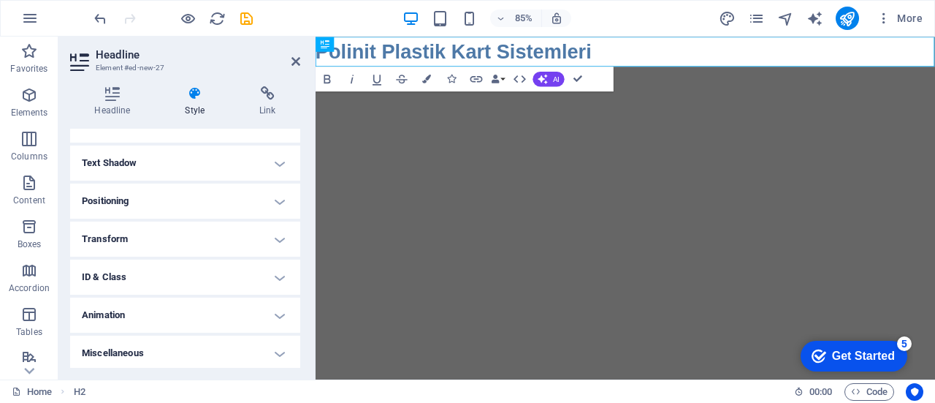
click at [134, 189] on h4 "Positioning" at bounding box center [185, 200] width 230 height 35
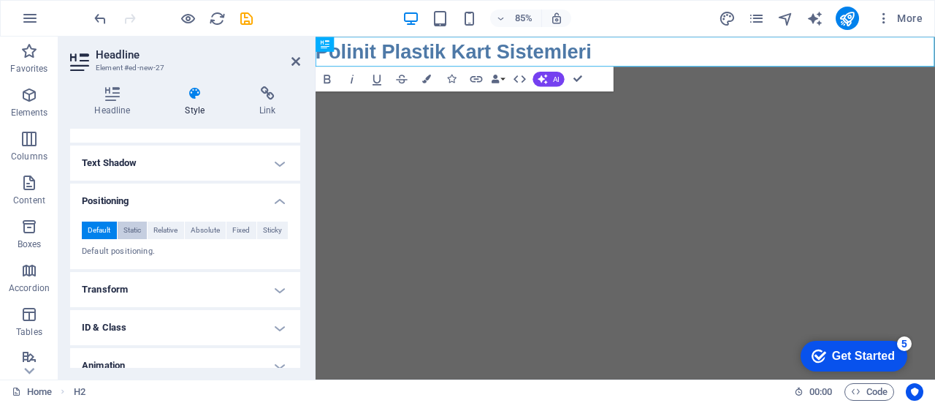
click at [132, 228] on span "Static" at bounding box center [133, 230] width 18 height 18
click at [541, 80] on icon "button" at bounding box center [543, 79] width 10 height 10
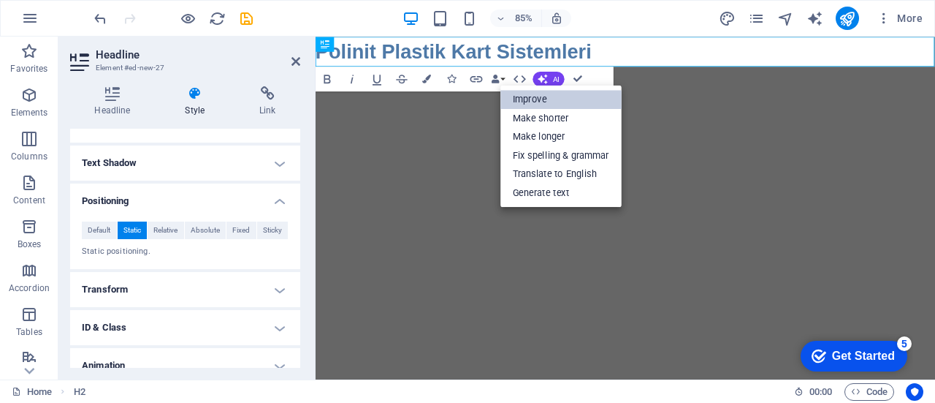
click at [549, 99] on link "Improve" at bounding box center [561, 99] width 121 height 18
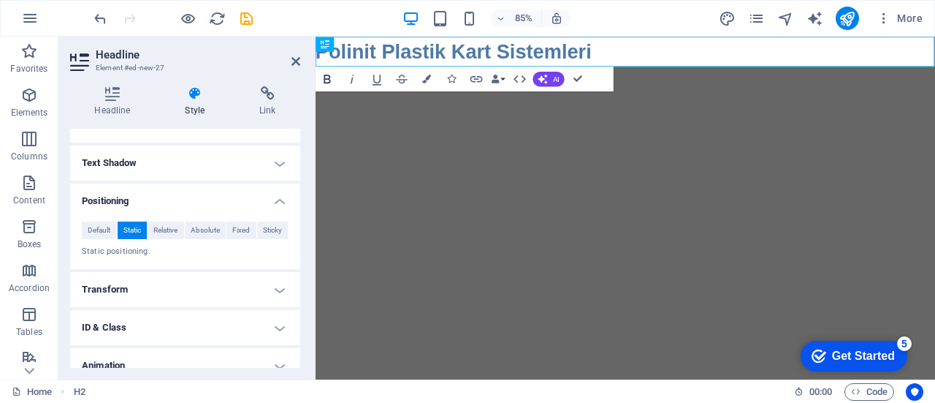
click at [336, 78] on button "Bold" at bounding box center [327, 79] width 23 height 25
click at [698, 53] on h2 "Polinit Plastik Kart Sistemleri ​" at bounding box center [680, 54] width 729 height 35
click at [200, 163] on h4 "Text Shadow" at bounding box center [185, 162] width 230 height 35
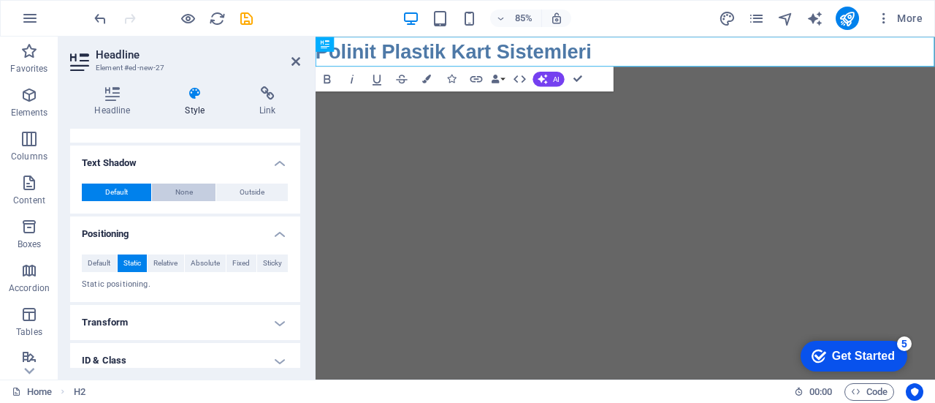
click at [189, 189] on span "None" at bounding box center [184, 192] width 18 height 18
click at [153, 308] on h4 "Transform" at bounding box center [185, 322] width 230 height 35
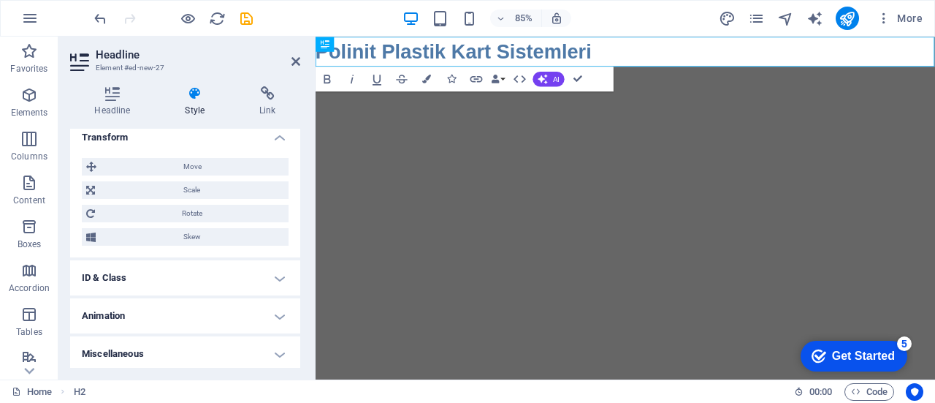
scroll to position [523, 0]
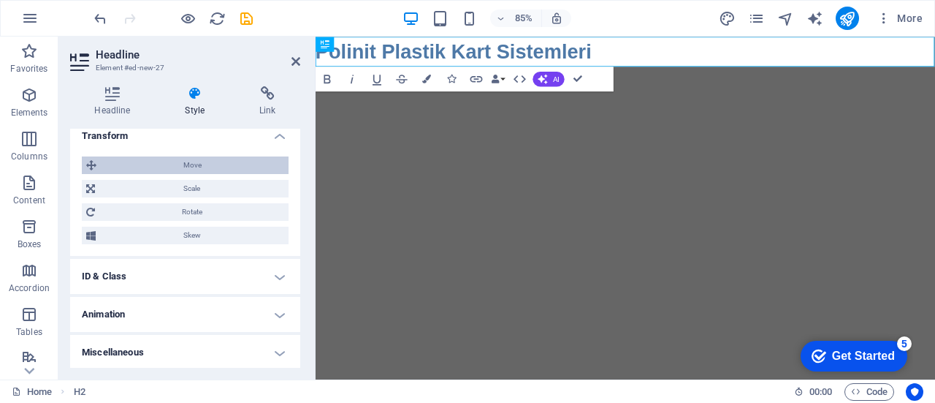
click at [201, 163] on span "Move" at bounding box center [192, 165] width 183 height 18
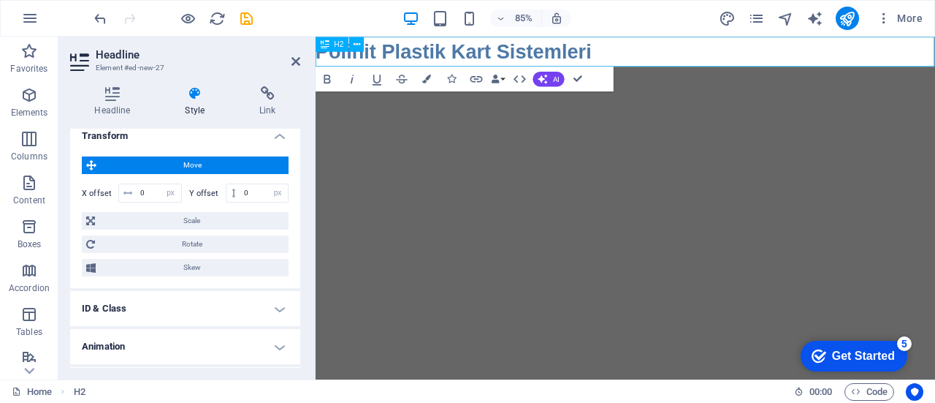
click at [465, 59] on h2 "Polinit Plastik Kart Sistemleri ​" at bounding box center [680, 54] width 729 height 35
click at [126, 189] on icon at bounding box center [128, 193] width 9 height 9
drag, startPoint x: 149, startPoint y: 187, endPoint x: 113, endPoint y: 194, distance: 37.1
click at [113, 194] on div "X offset 0 px rem % em vh vw" at bounding box center [132, 192] width 100 height 19
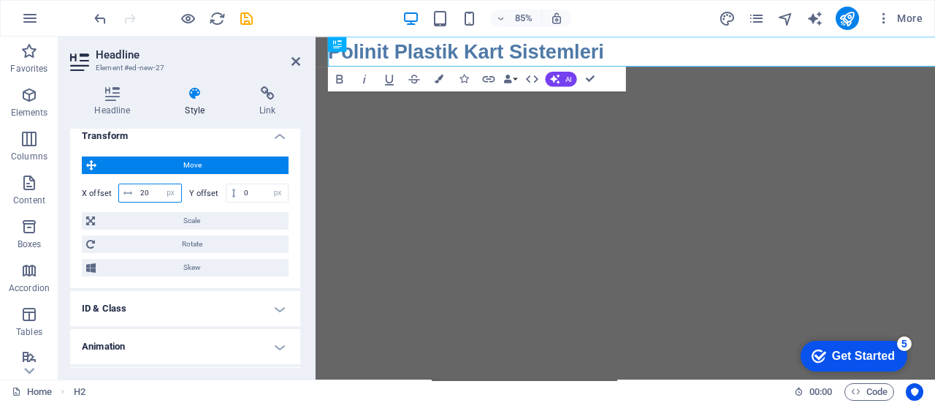
drag, startPoint x: 156, startPoint y: 193, endPoint x: 69, endPoint y: 194, distance: 86.2
click at [69, 194] on div "Headline Style Link Settings Level H1 H2 H3 H4 H5 H6 Alignment Default colors a…" at bounding box center [185, 227] width 254 height 305
type input "200"
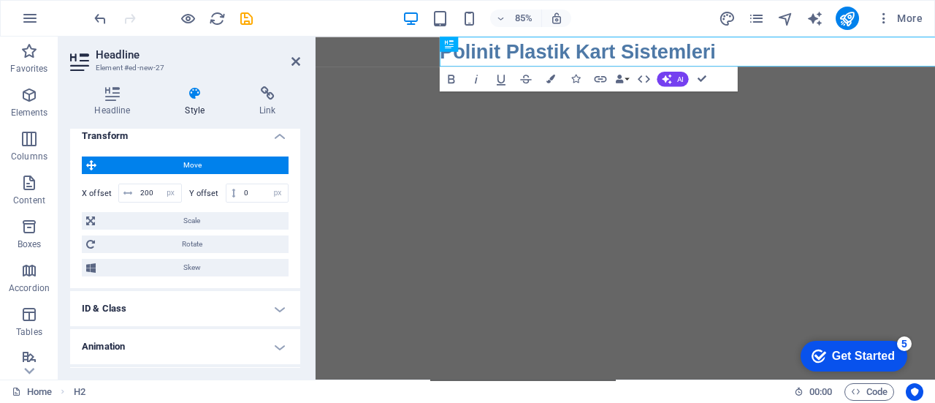
click at [275, 306] on h4 "ID & Class" at bounding box center [185, 308] width 230 height 35
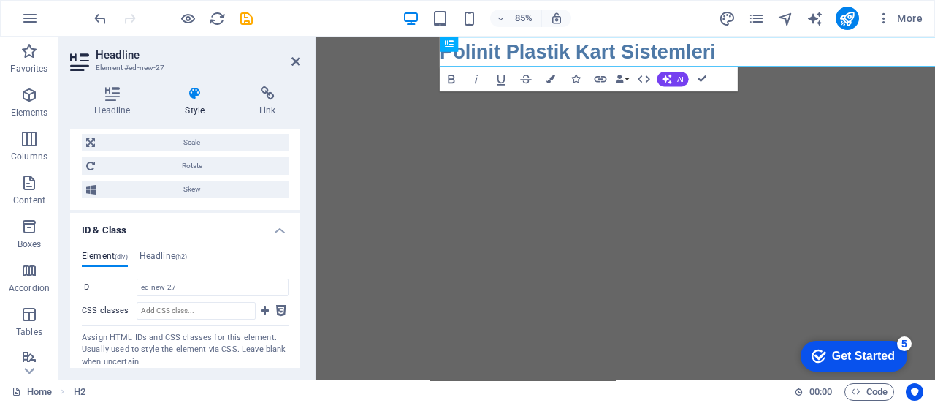
scroll to position [685, 0]
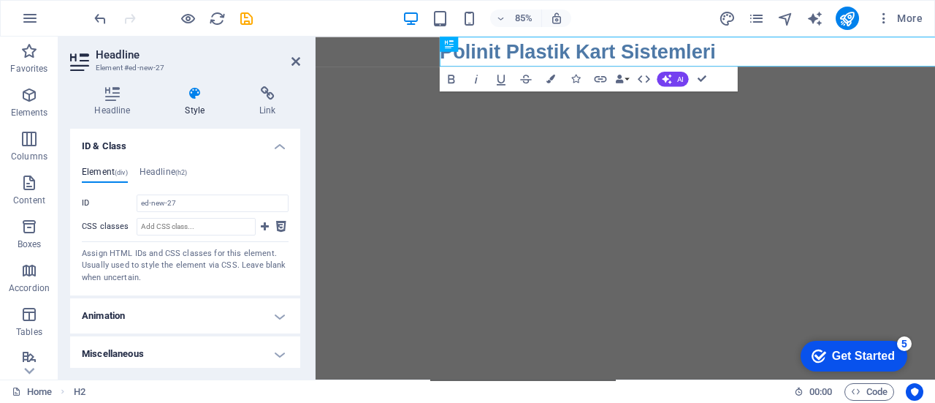
click at [202, 318] on h4 "Animation" at bounding box center [185, 315] width 230 height 35
click at [184, 355] on select "Don't animate Show / Hide Slide up/down Zoom in/out Slide left to right Slide r…" at bounding box center [185, 361] width 207 height 18
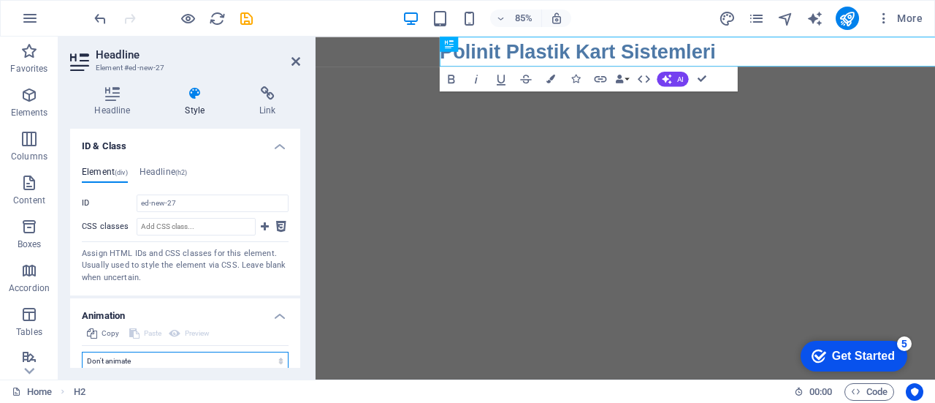
select select "move-bottom-to-top"
click at [82, 369] on select "Don't animate Show / Hide Slide up/down Zoom in/out Slide left to right Slide r…" at bounding box center [185, 361] width 207 height 18
select select "scroll"
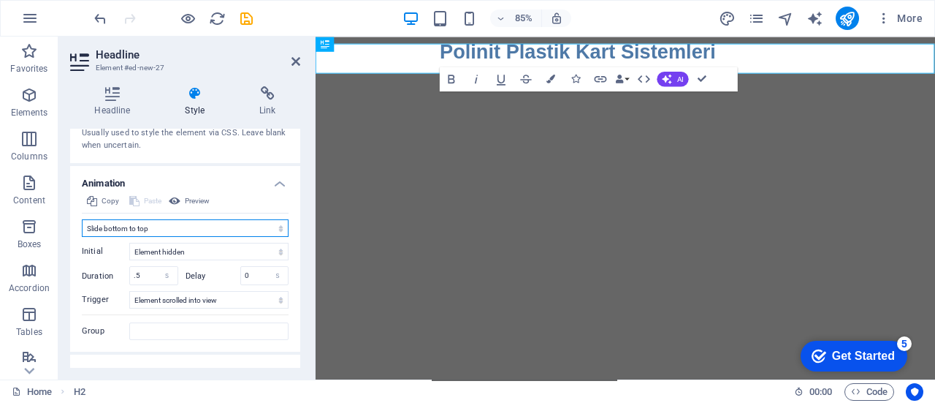
scroll to position [877, 0]
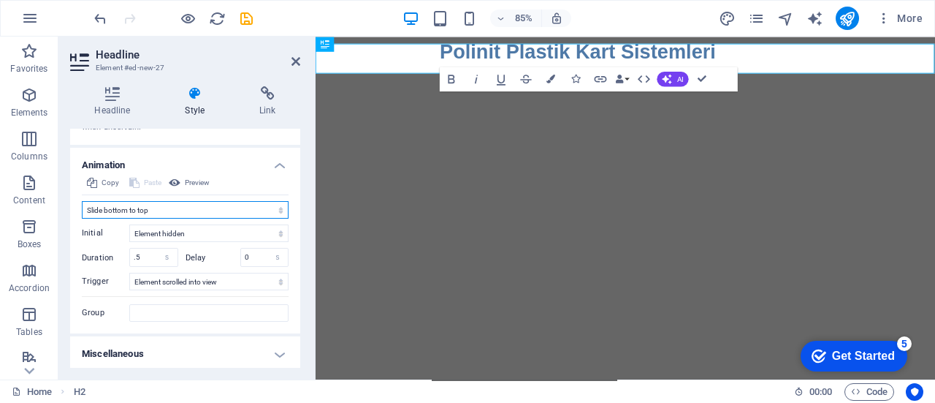
click at [281, 208] on select "Don't animate Show / Hide Slide up/down Zoom in/out Slide left to right Slide r…" at bounding box center [185, 210] width 207 height 18
click at [82, 216] on select "Don't animate Show / Hide Slide up/down Zoom in/out Slide left to right Slide r…" at bounding box center [185, 210] width 207 height 18
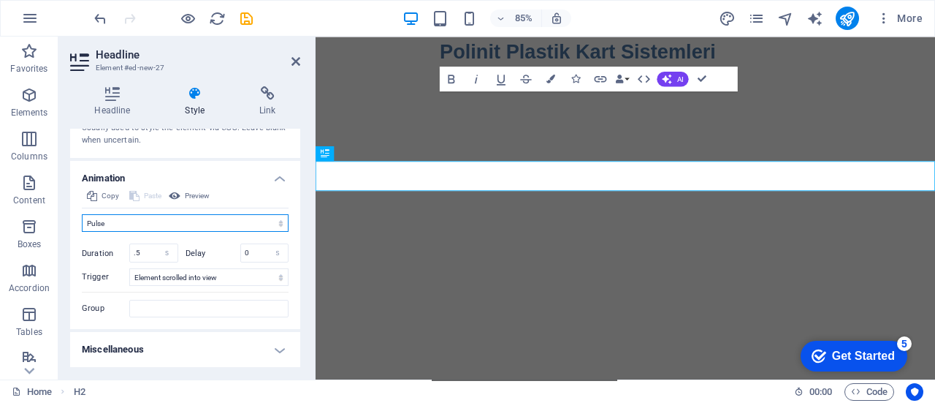
scroll to position [859, 0]
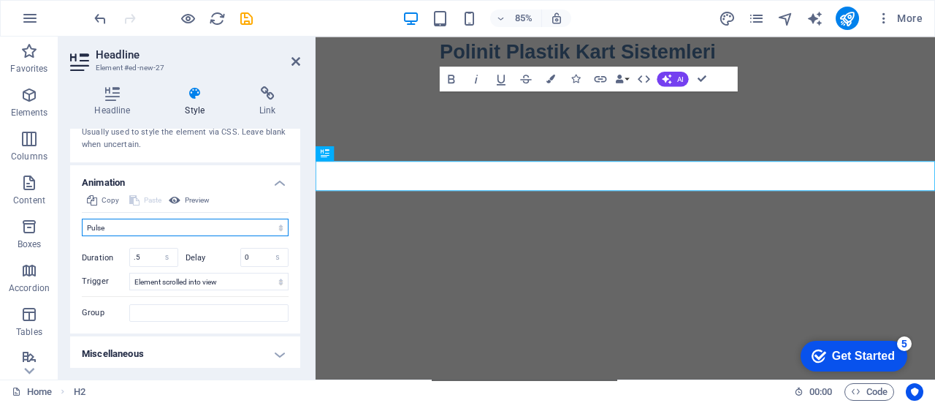
click at [141, 221] on select "Don't animate Show / Hide Slide up/down Zoom in/out Slide left to right Slide r…" at bounding box center [185, 228] width 207 height 18
click at [82, 219] on select "Don't animate Show / Hide Slide up/down Zoom in/out Slide left to right Slide r…" at bounding box center [185, 228] width 207 height 18
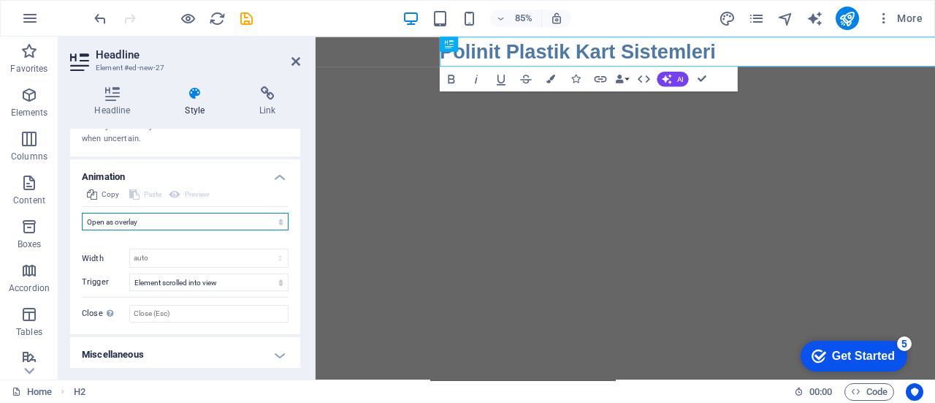
click at [153, 219] on select "Don't animate Show / Hide Slide up/down Zoom in/out Slide left to right Slide r…" at bounding box center [185, 222] width 207 height 18
select select "fade"
click at [82, 213] on select "Don't animate Show / Hide Slide up/down Zoom in/out Slide left to right Slide r…" at bounding box center [185, 222] width 207 height 18
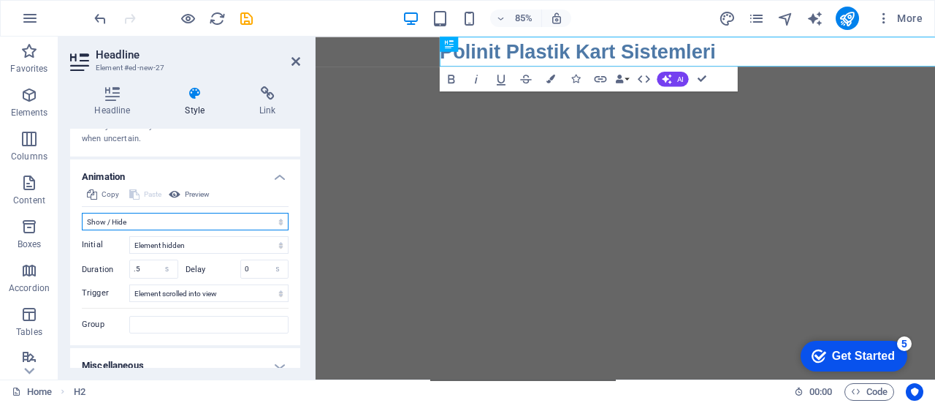
scroll to position [877, 0]
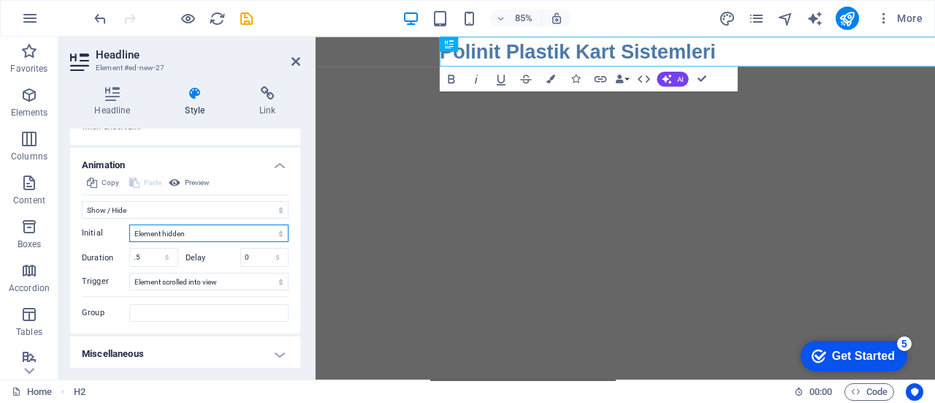
click at [178, 237] on select "Element hidden Element shown" at bounding box center [208, 233] width 159 height 18
select select "show"
click at [129, 224] on select "Element hidden Element shown" at bounding box center [208, 233] width 159 height 18
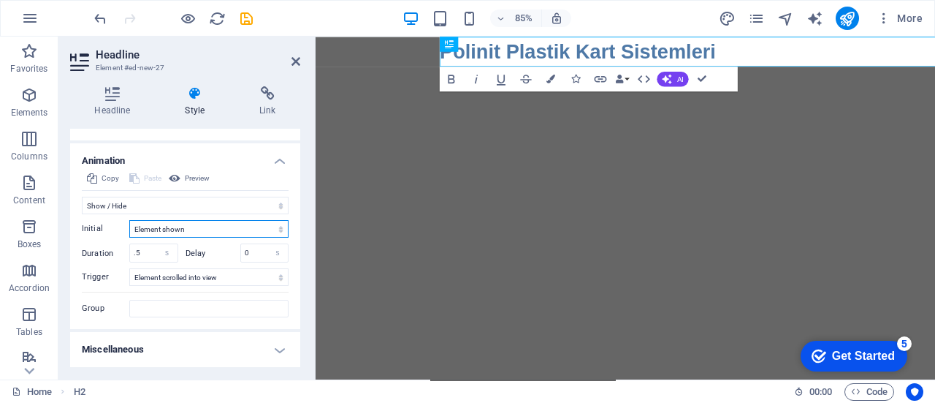
scroll to position [836, 0]
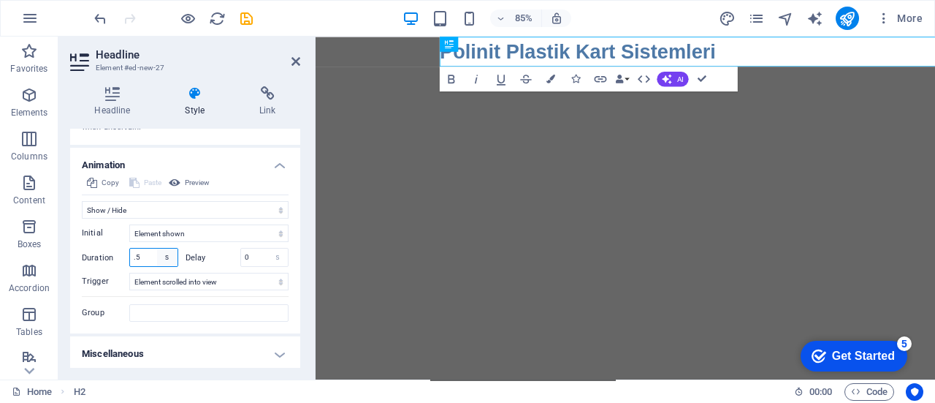
click at [167, 253] on select "s ms" at bounding box center [167, 257] width 20 height 18
select select "ms"
click at [157, 248] on select "s ms" at bounding box center [167, 257] width 20 height 18
type input "500"
click at [277, 257] on select "s ms" at bounding box center [277, 257] width 20 height 18
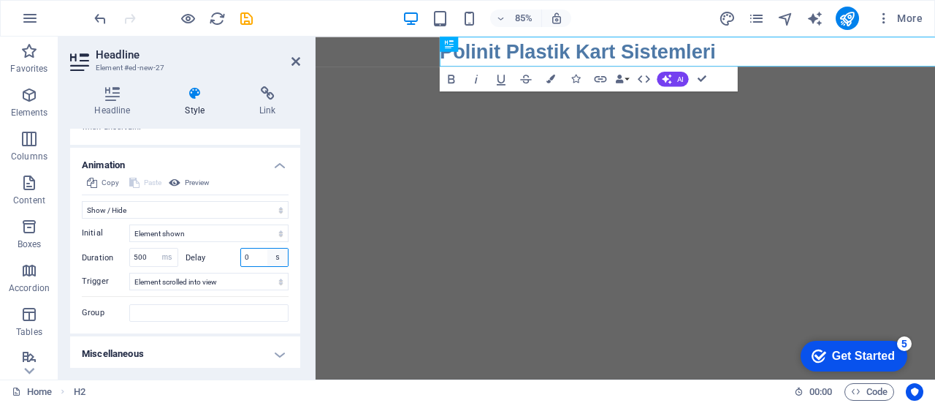
select select "ms"
click at [267, 248] on select "s ms" at bounding box center [277, 257] width 20 height 18
type input "3"
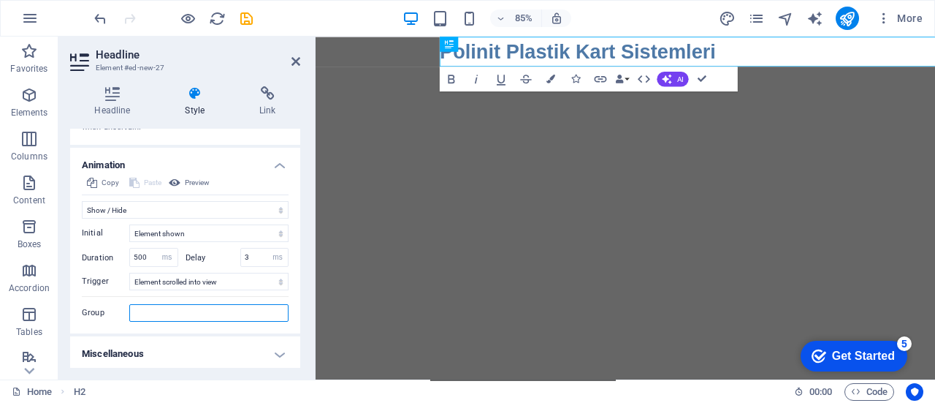
click at [232, 307] on input "Group" at bounding box center [208, 313] width 159 height 18
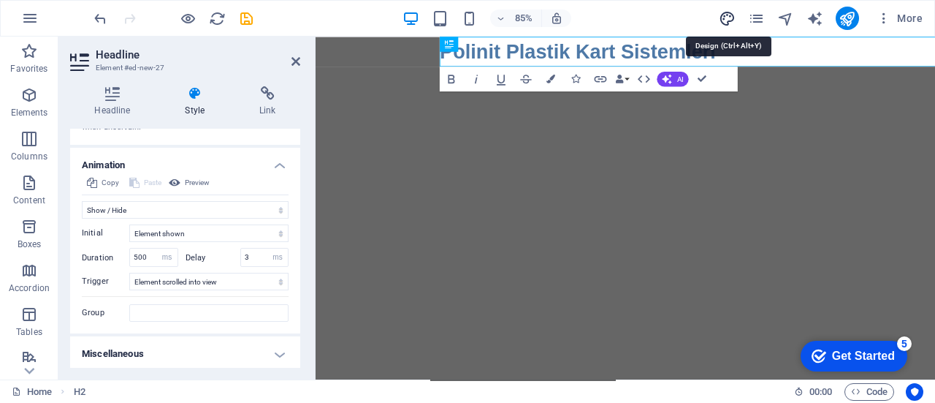
click at [732, 17] on icon "design" at bounding box center [727, 18] width 17 height 17
select select "px"
select select "400"
select select "px"
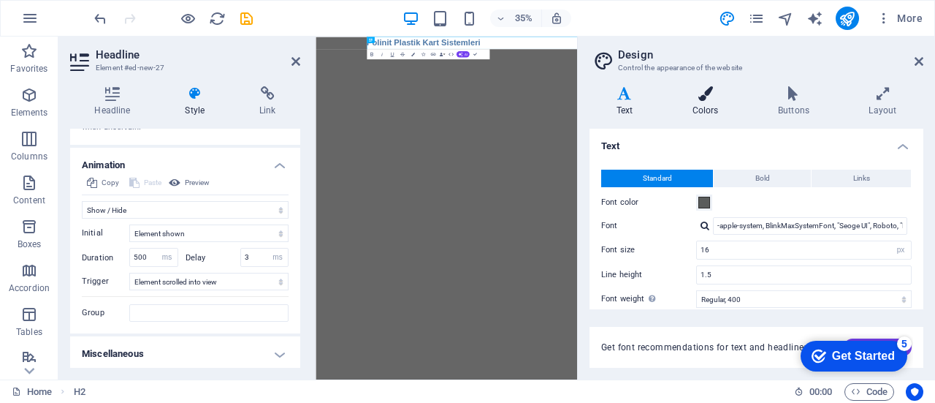
click at [706, 102] on h4 "Colors" at bounding box center [709, 101] width 86 height 31
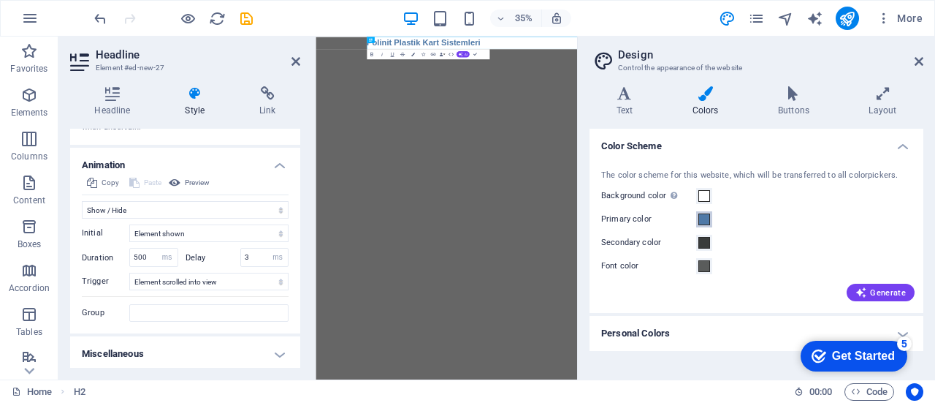
click at [709, 219] on span at bounding box center [705, 219] width 12 height 12
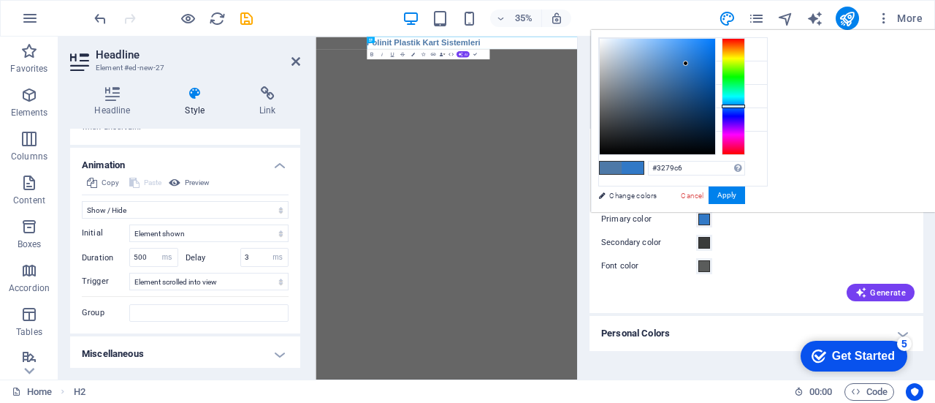
drag, startPoint x: 832, startPoint y: 89, endPoint x: 868, endPoint y: 204, distance: 120.2
click at [715, 63] on div at bounding box center [657, 96] width 115 height 115
type input "#3079c6"
click at [745, 194] on button "Apply" at bounding box center [727, 195] width 37 height 18
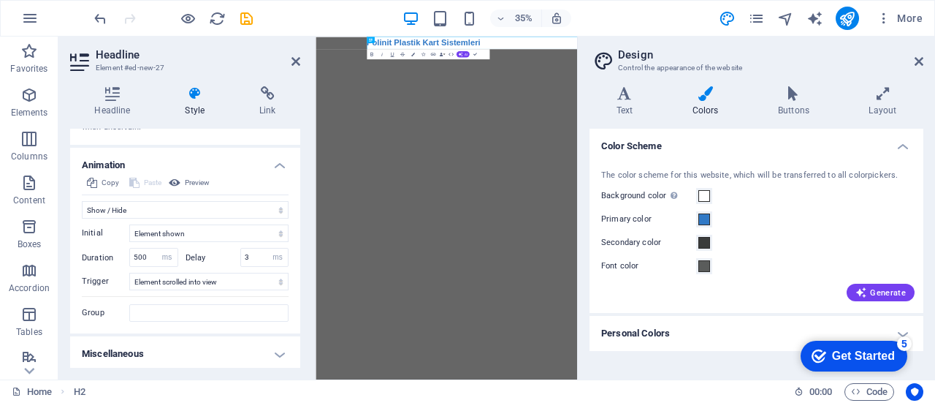
click at [921, 72] on html "Skip to main content Polinit Plastik Kart Sistemleri ​" at bounding box center [690, 54] width 748 height 35
click at [848, 20] on icon "publish" at bounding box center [847, 18] width 17 height 17
